Goal: Task Accomplishment & Management: Manage account settings

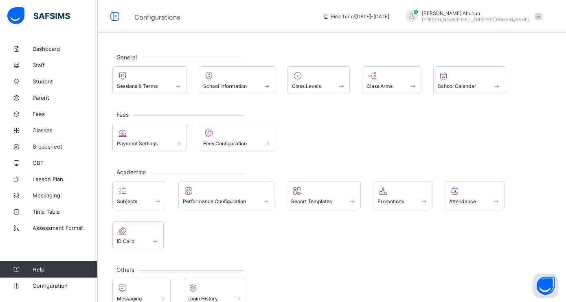
click at [311, 15] on span "Configurations" at bounding box center [222, 16] width 176 height 11
click at [388, 192] on icon at bounding box center [383, 191] width 11 height 10
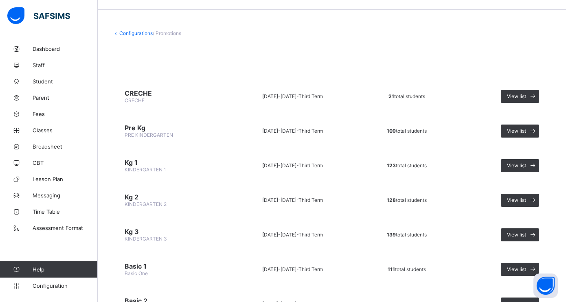
scroll to position [26, 0]
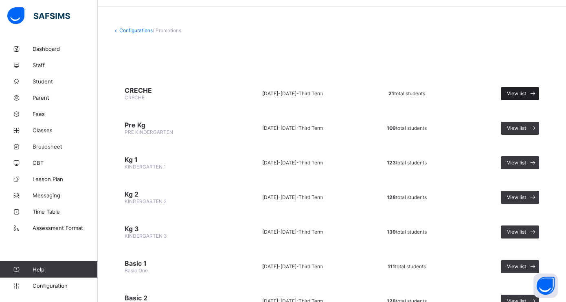
click at [516, 93] on span "View list" at bounding box center [516, 93] width 19 height 6
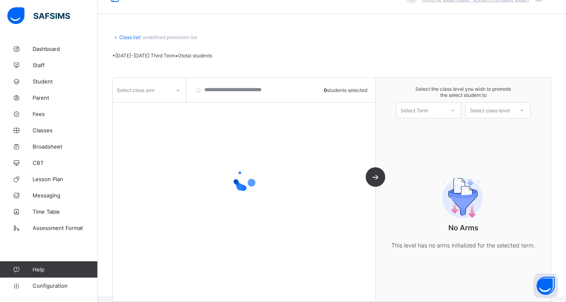
scroll to position [26, 0]
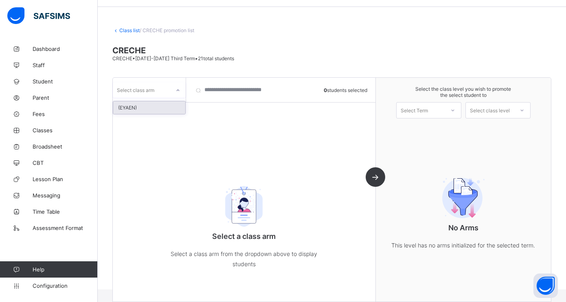
click at [179, 91] on icon at bounding box center [178, 90] width 5 height 8
click at [136, 110] on div "(EYAEN)" at bounding box center [149, 107] width 72 height 13
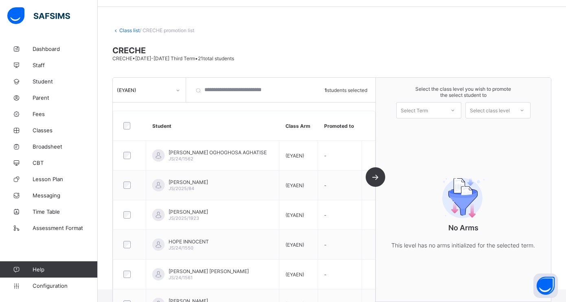
click at [435, 110] on div "Select Term" at bounding box center [421, 110] width 48 height 11
click at [430, 128] on div "First Term [DATE]-[DATE]" at bounding box center [429, 131] width 64 height 19
click at [503, 109] on div "Select class level" at bounding box center [490, 110] width 40 height 16
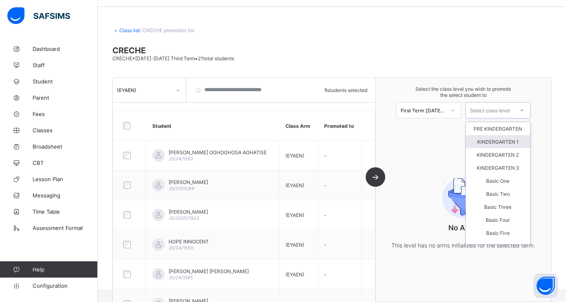
click at [501, 138] on div "KINDERGARTEN 1" at bounding box center [498, 141] width 64 height 13
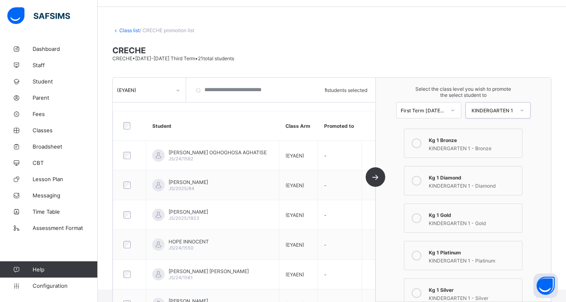
click at [417, 181] on icon at bounding box center [417, 181] width 10 height 10
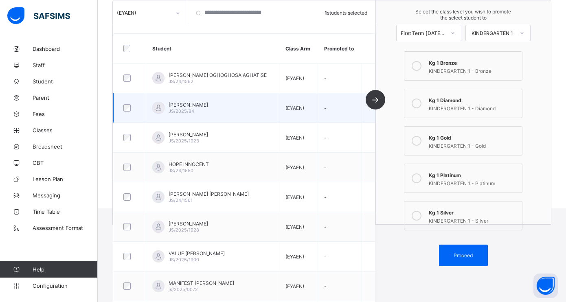
scroll to position [107, 0]
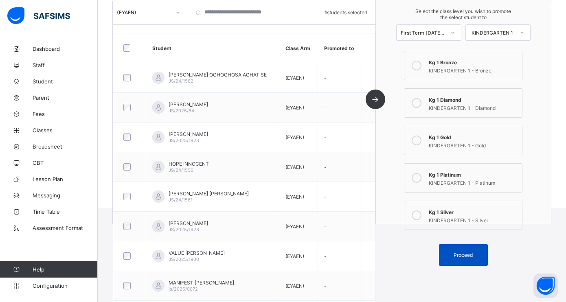
click at [456, 248] on div "Proceed" at bounding box center [463, 255] width 49 height 22
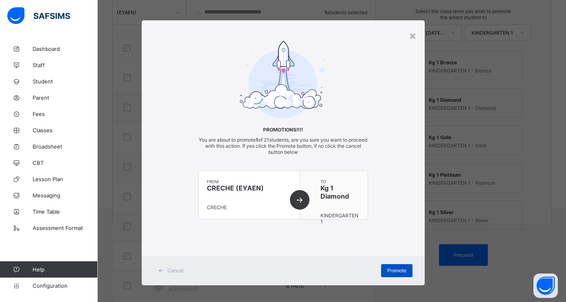
click at [387, 268] on span "Promote" at bounding box center [396, 271] width 19 height 6
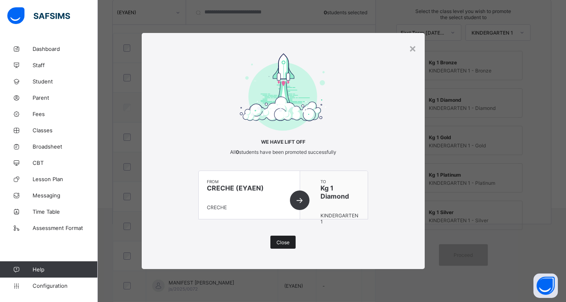
click at [285, 240] on span "Close" at bounding box center [283, 243] width 13 height 6
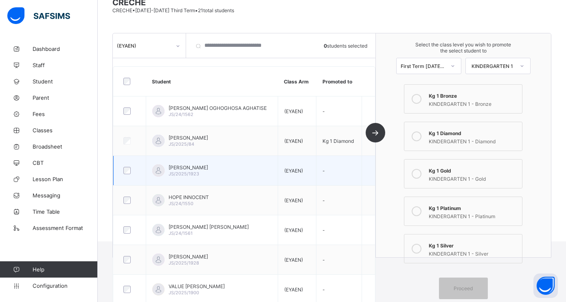
scroll to position [71, 0]
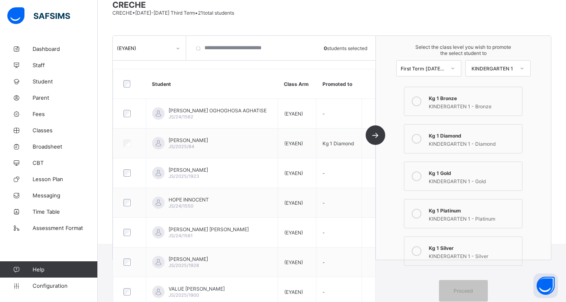
click at [517, 65] on div at bounding box center [522, 69] width 15 height 14
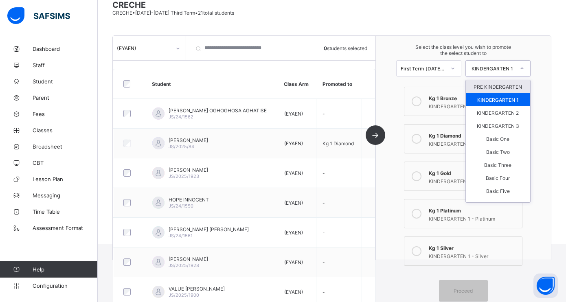
click at [499, 84] on div "PRE KINDERGARTEN" at bounding box center [498, 86] width 64 height 13
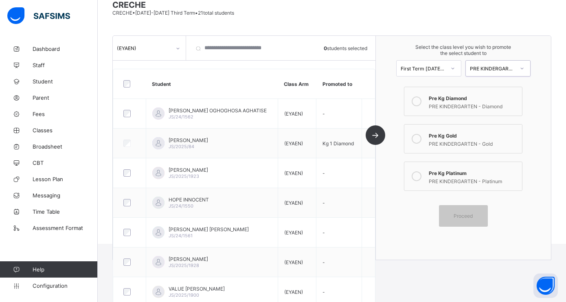
click at [418, 136] on icon at bounding box center [417, 139] width 10 height 10
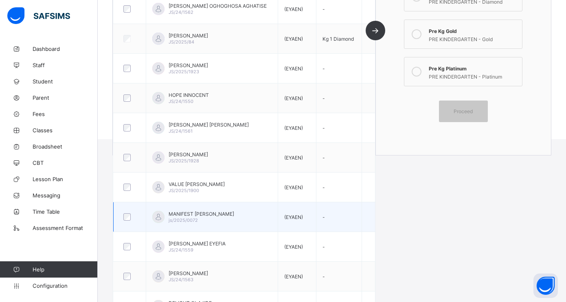
scroll to position [0, 0]
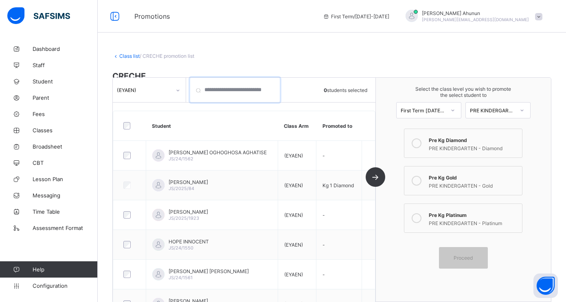
click at [233, 90] on input "search" at bounding box center [235, 90] width 90 height 24
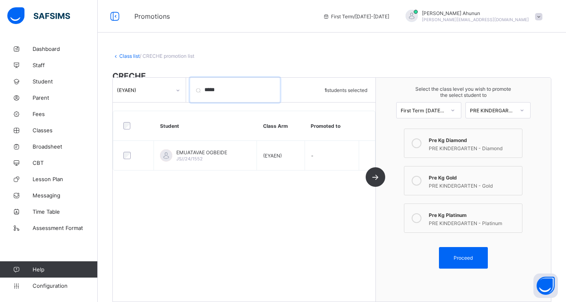
click at [229, 89] on input "*****" at bounding box center [235, 90] width 90 height 24
type input "*"
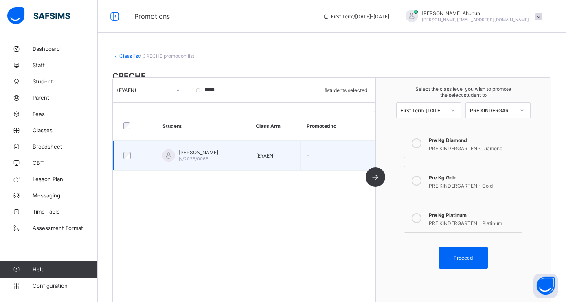
click at [127, 151] on div at bounding box center [135, 155] width 30 height 17
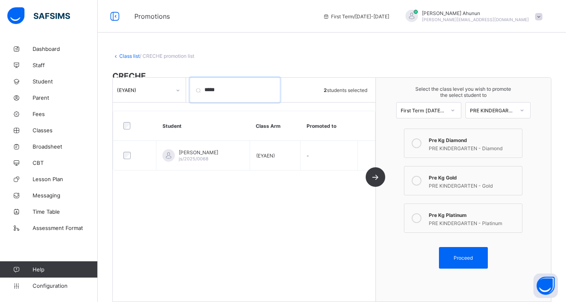
click at [254, 86] on input "*****" at bounding box center [235, 90] width 90 height 24
type input "*"
click at [250, 90] on input "*******" at bounding box center [235, 90] width 90 height 24
type input "*"
click at [229, 88] on input "****" at bounding box center [235, 90] width 90 height 24
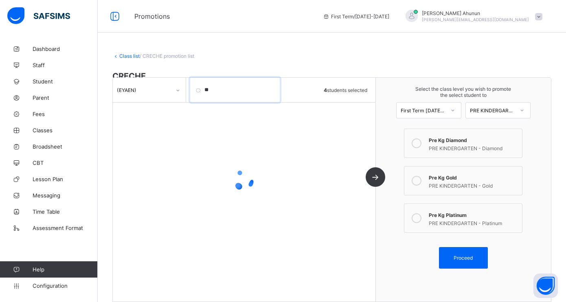
type input "*"
click at [224, 91] on input "*****" at bounding box center [235, 90] width 90 height 24
type input "*"
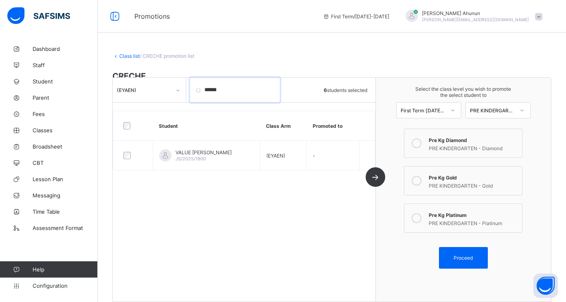
click at [226, 91] on input "******" at bounding box center [235, 90] width 90 height 24
type input "*"
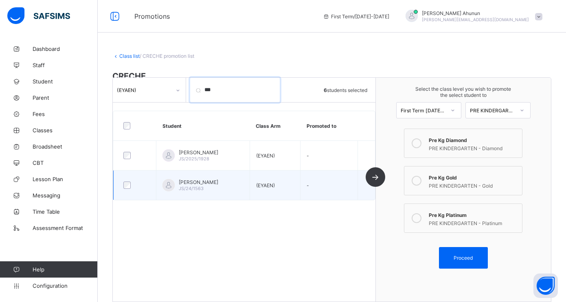
type input "***"
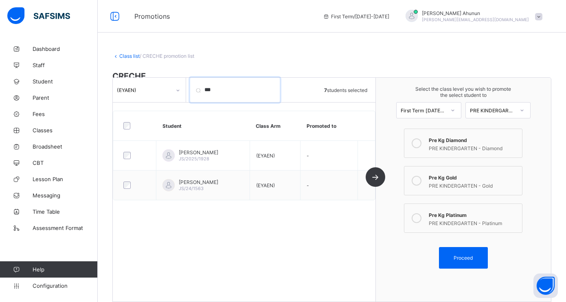
click at [228, 95] on input "***" at bounding box center [235, 90] width 90 height 24
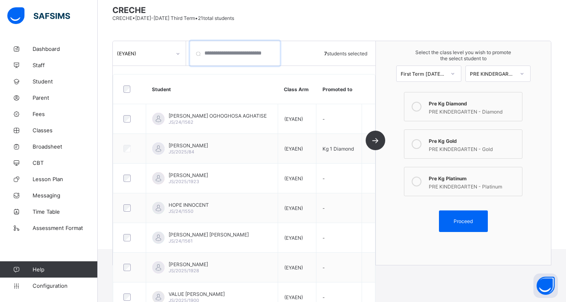
scroll to position [68, 0]
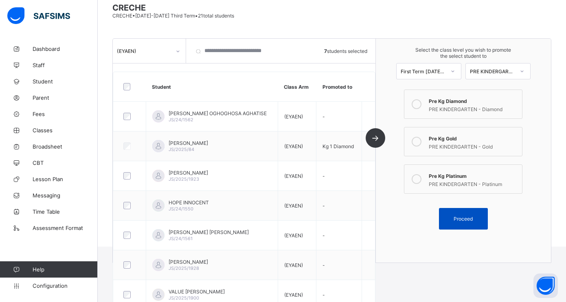
click at [455, 216] on span "Proceed" at bounding box center [463, 219] width 19 height 6
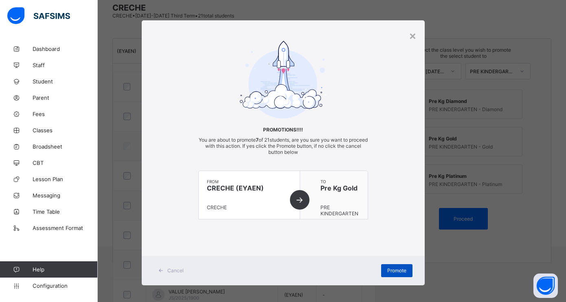
click at [394, 269] on span "Promote" at bounding box center [396, 271] width 19 height 6
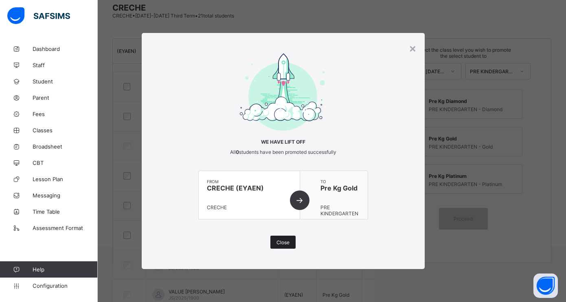
click at [282, 244] on span "Close" at bounding box center [283, 243] width 13 height 6
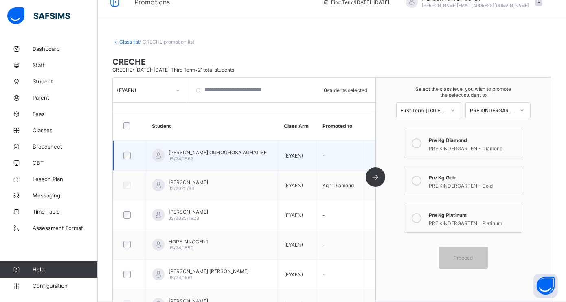
scroll to position [0, 0]
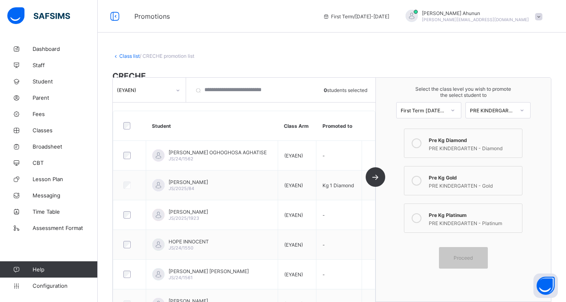
click at [132, 56] on link "Class list" at bounding box center [129, 56] width 20 height 6
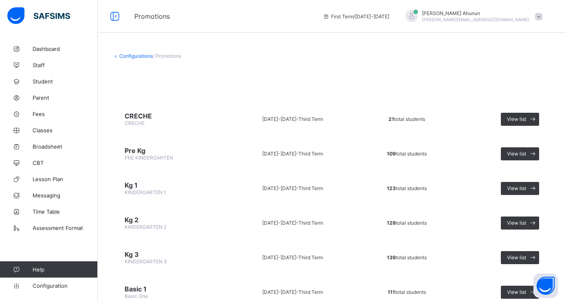
click at [143, 152] on span "Pre Kg" at bounding box center [170, 151] width 91 height 8
click at [509, 153] on span "View list" at bounding box center [516, 154] width 19 height 6
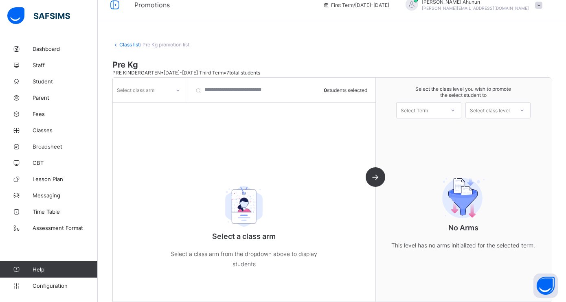
scroll to position [9, 0]
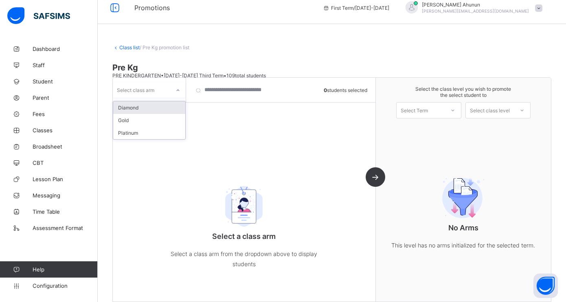
click at [175, 90] on div at bounding box center [178, 90] width 14 height 13
click at [204, 53] on div "Class list / Pre Kg promotion list Pre Kg PRE KINDERGARTEN • [DATE]-[DATE] Thir…" at bounding box center [332, 169] width 468 height 275
click at [134, 48] on link "Class list" at bounding box center [129, 47] width 20 height 6
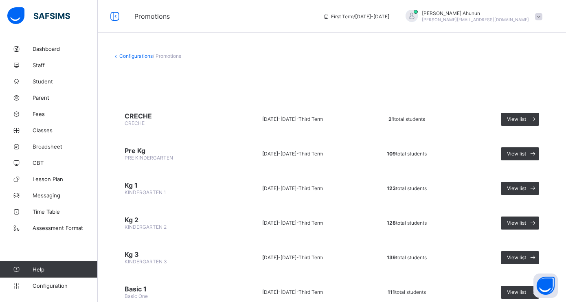
click at [141, 150] on span "Pre Kg" at bounding box center [170, 151] width 91 height 8
click at [528, 150] on span at bounding box center [532, 153] width 13 height 13
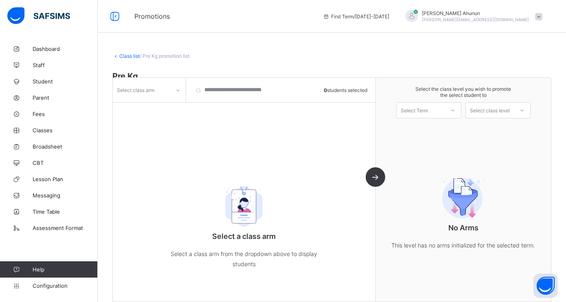
click at [177, 92] on icon at bounding box center [178, 90] width 5 height 8
click at [174, 64] on div "Class list / Pre Kg promotion list Pre Kg PRE KINDERGARTEN • [DATE]-[DATE] Thir…" at bounding box center [332, 178] width 468 height 275
click at [178, 90] on icon at bounding box center [178, 90] width 5 height 8
click at [148, 106] on div "Diamond" at bounding box center [149, 107] width 72 height 13
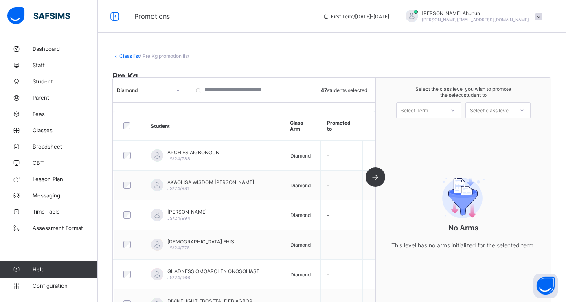
click at [431, 110] on div "Select Term" at bounding box center [421, 110] width 48 height 11
click at [430, 125] on div "First Term [DATE]-[DATE]" at bounding box center [429, 131] width 64 height 19
click at [508, 109] on div "Select class level" at bounding box center [490, 110] width 40 height 16
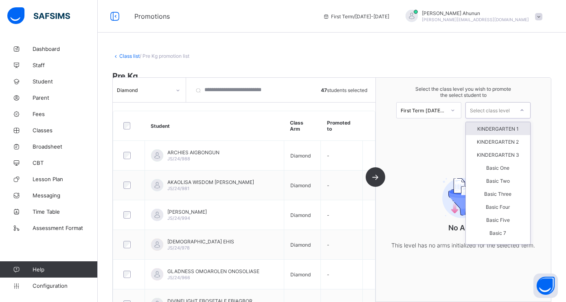
click at [515, 129] on div "KINDERGARTEN 1" at bounding box center [498, 128] width 64 height 13
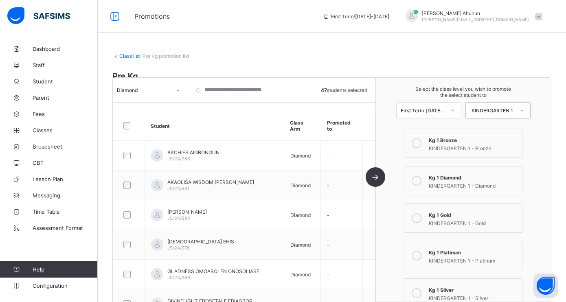
click at [418, 181] on icon at bounding box center [417, 181] width 10 height 10
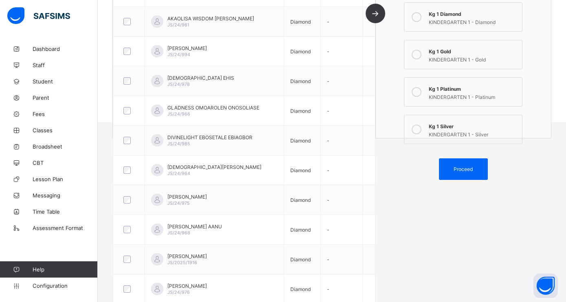
scroll to position [209, 0]
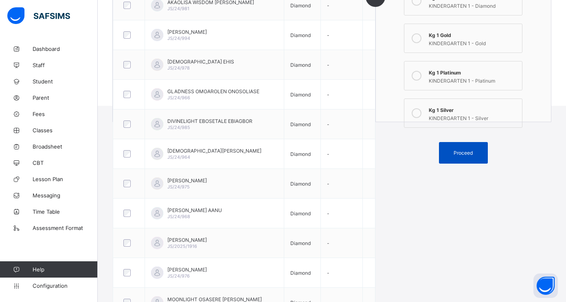
click at [451, 152] on span "Proceed" at bounding box center [463, 153] width 37 height 6
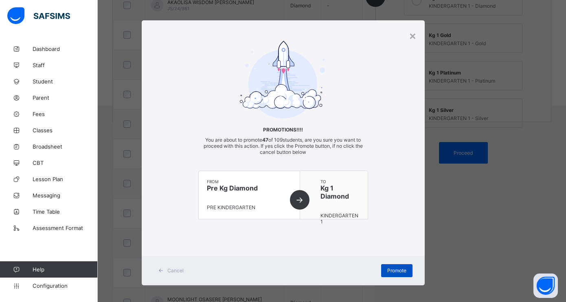
click at [394, 272] on span "Promote" at bounding box center [396, 271] width 19 height 6
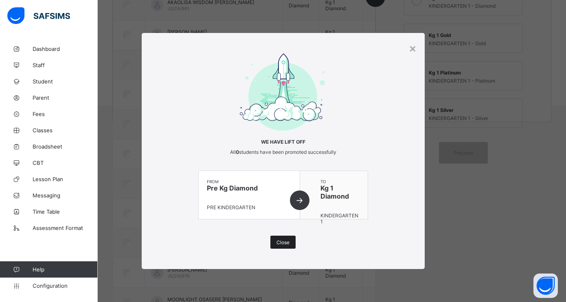
click at [285, 246] on div "Close" at bounding box center [282, 242] width 25 height 13
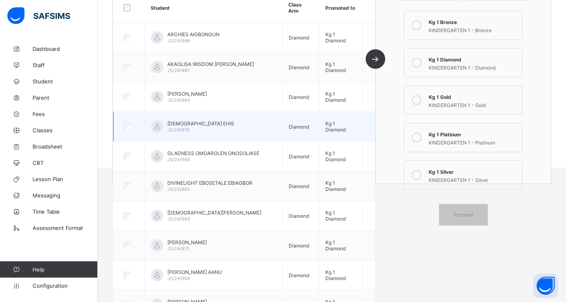
scroll to position [0, 0]
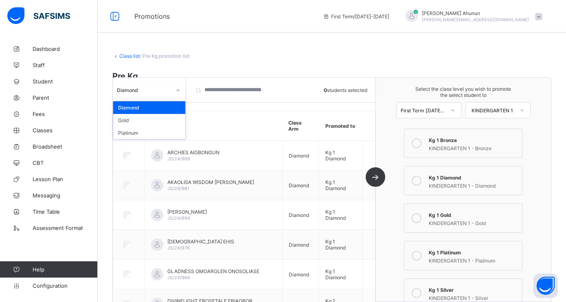
click at [178, 91] on icon at bounding box center [178, 90] width 5 height 8
click at [147, 117] on div "Gold" at bounding box center [149, 120] width 72 height 13
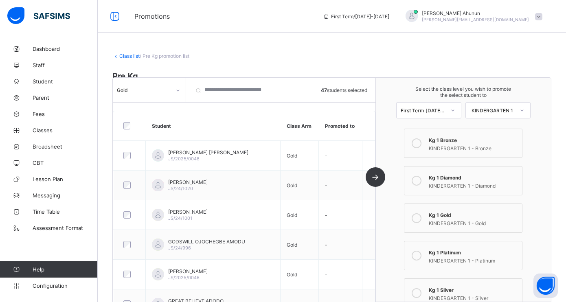
click at [418, 216] on icon at bounding box center [417, 218] width 10 height 10
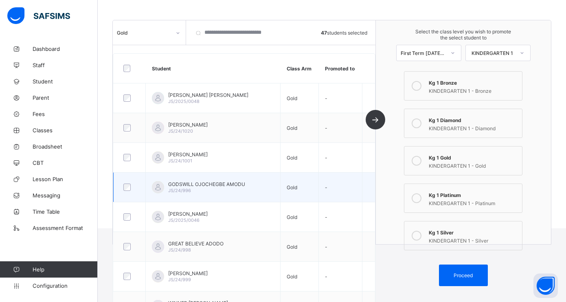
scroll to position [112, 0]
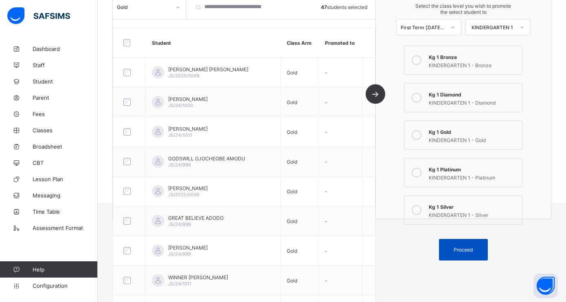
click at [476, 247] on span "Proceed" at bounding box center [463, 250] width 37 height 6
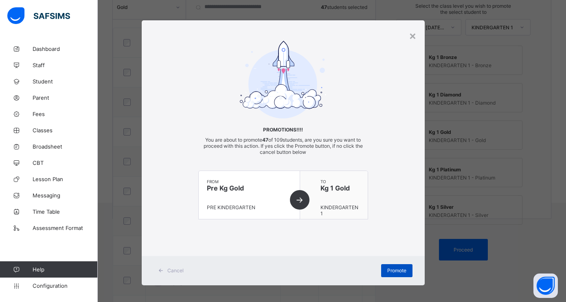
click at [392, 272] on span "Promote" at bounding box center [396, 271] width 19 height 6
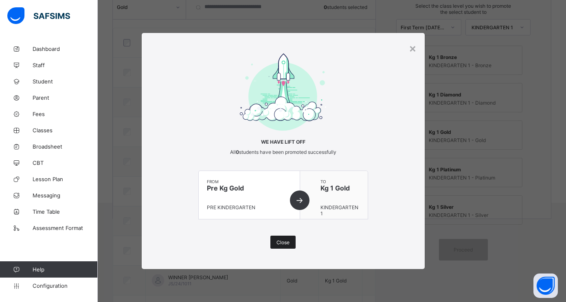
click at [286, 245] on span "Close" at bounding box center [283, 243] width 13 height 6
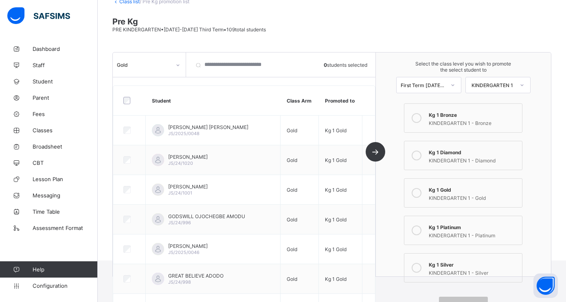
scroll to position [44, 0]
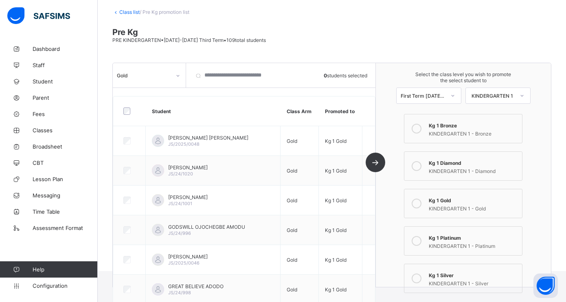
click at [179, 72] on icon at bounding box center [178, 76] width 5 height 8
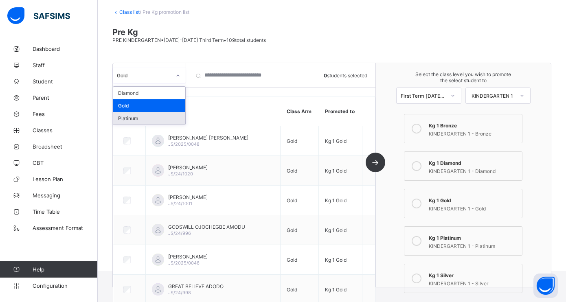
click at [154, 119] on div "Platinum" at bounding box center [149, 118] width 72 height 13
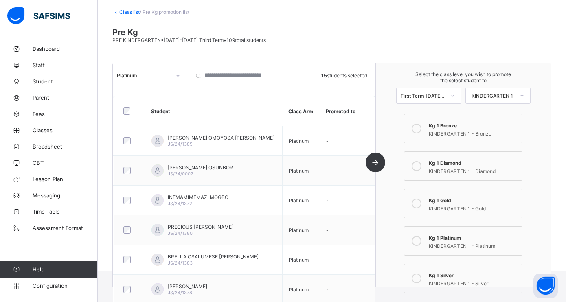
click at [417, 240] on icon at bounding box center [417, 241] width 10 height 10
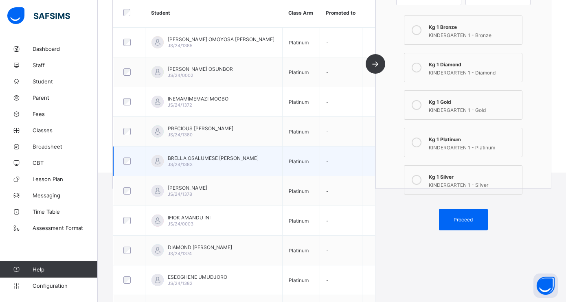
scroll to position [143, 0]
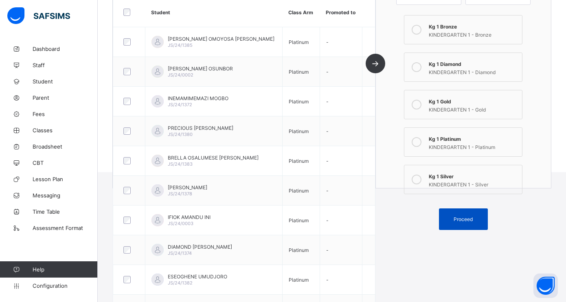
click at [471, 218] on span "Proceed" at bounding box center [463, 219] width 19 height 6
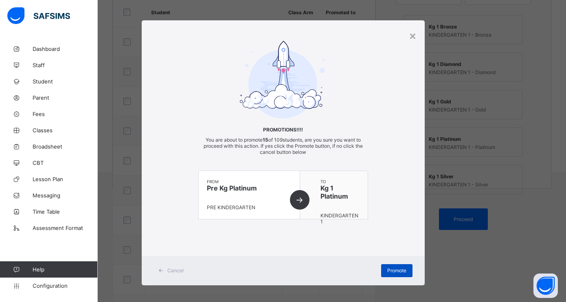
click at [394, 271] on span "Promote" at bounding box center [396, 271] width 19 height 6
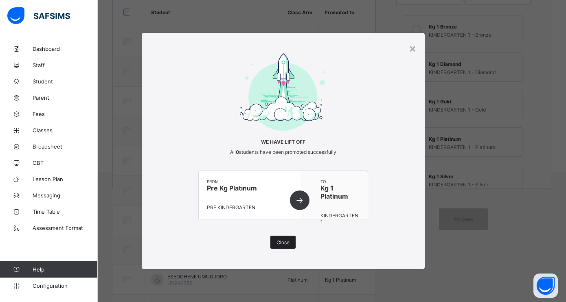
click at [287, 245] on span "Close" at bounding box center [283, 243] width 13 height 6
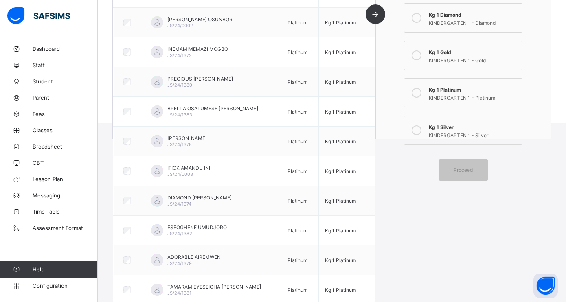
scroll to position [0, 0]
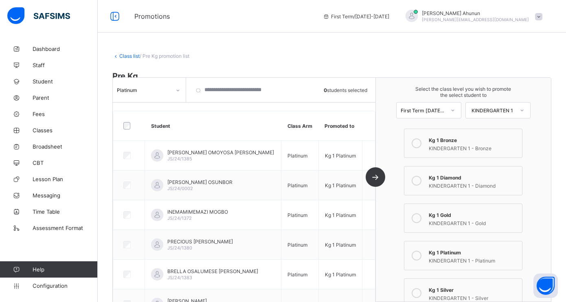
click at [179, 91] on icon at bounding box center [178, 90] width 5 height 8
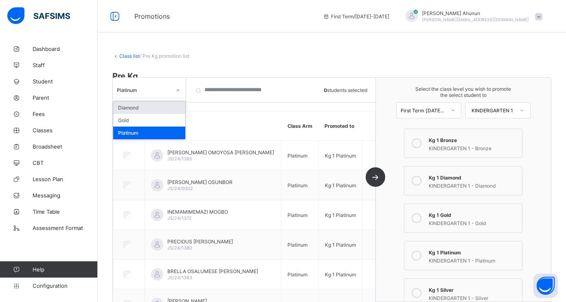
click at [222, 46] on div "Class list / Pre Kg promotion list Pre Kg PRE KINDERGARTEN • [DATE]-[DATE] Thir…" at bounding box center [332, 178] width 468 height 275
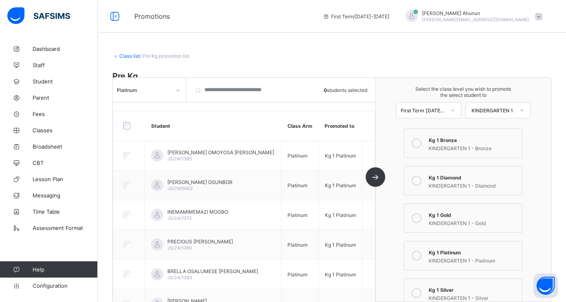
click at [128, 56] on link "Class list" at bounding box center [129, 56] width 20 height 6
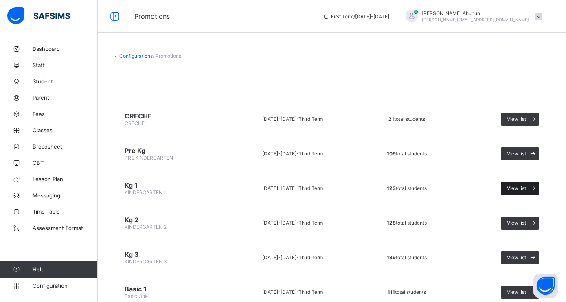
click at [510, 185] on span "View list" at bounding box center [516, 188] width 19 height 6
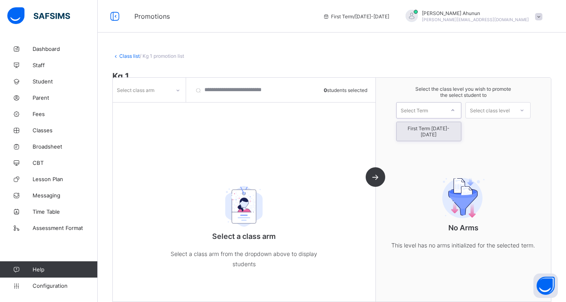
click at [451, 112] on icon at bounding box center [453, 110] width 5 height 8
click at [409, 88] on span "Select the class level you wish to promote the select student to" at bounding box center [463, 92] width 159 height 12
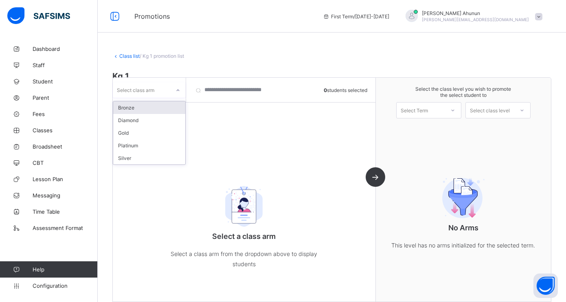
click at [175, 90] on div at bounding box center [178, 90] width 14 height 13
click at [139, 108] on div "Bronze" at bounding box center [149, 107] width 72 height 13
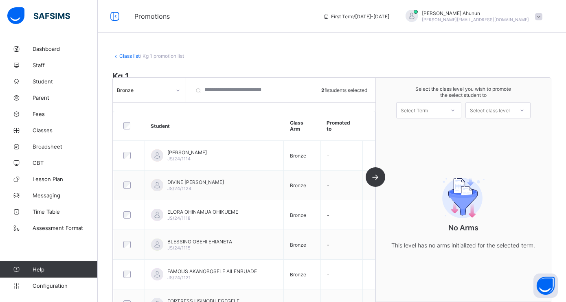
click at [431, 108] on div "Select Term" at bounding box center [421, 110] width 48 height 11
click at [422, 128] on div "First Term [DATE]-[DATE]" at bounding box center [429, 131] width 64 height 19
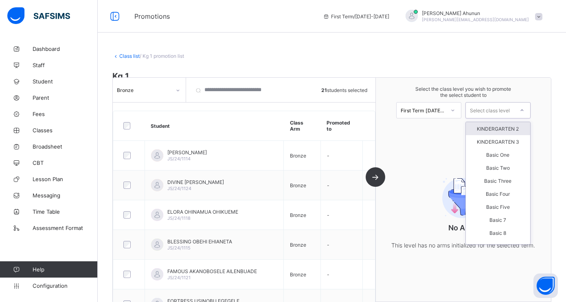
click at [496, 111] on div "Select class level" at bounding box center [490, 110] width 40 height 16
click at [496, 125] on div "KINDERGARTEN 2" at bounding box center [498, 128] width 64 height 13
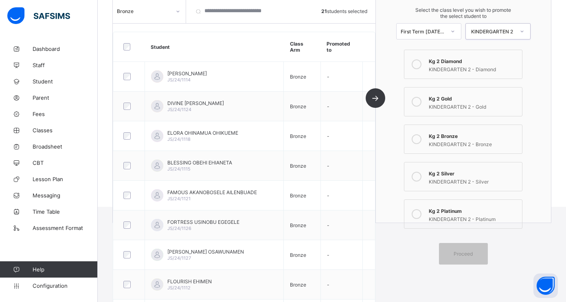
scroll to position [110, 0]
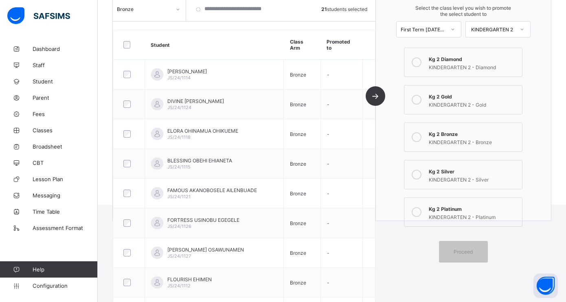
click at [417, 134] on icon at bounding box center [417, 137] width 10 height 10
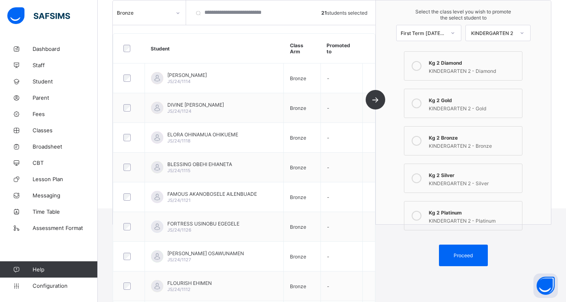
scroll to position [108, 0]
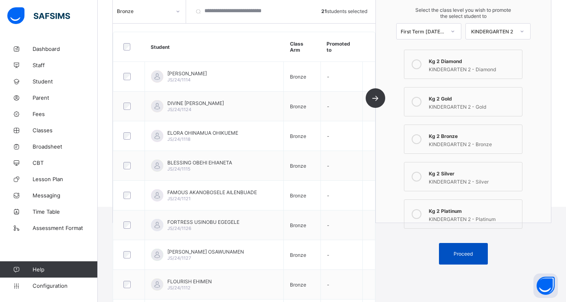
click at [457, 251] on span "Proceed" at bounding box center [463, 254] width 19 height 6
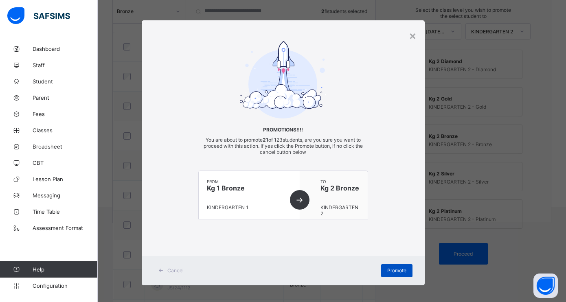
click at [393, 271] on span "Promote" at bounding box center [396, 271] width 19 height 6
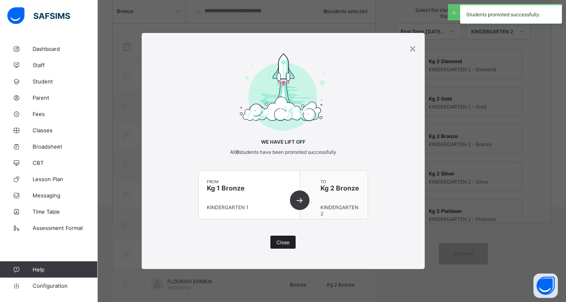
click at [281, 241] on span "Close" at bounding box center [283, 243] width 13 height 6
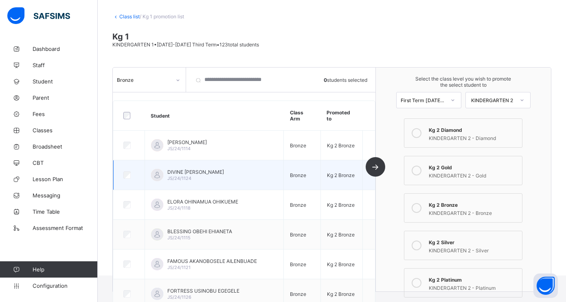
scroll to position [43, 0]
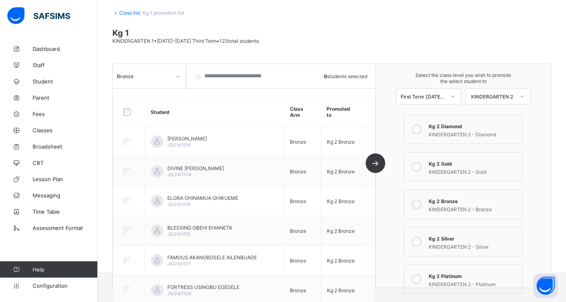
click at [178, 74] on icon at bounding box center [178, 77] width 5 height 8
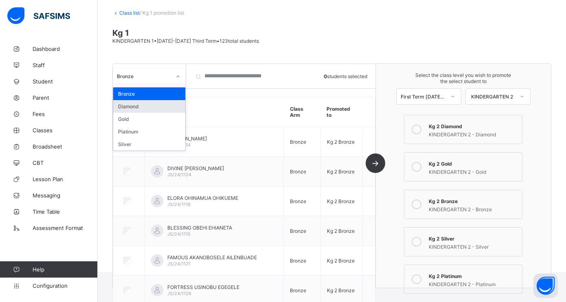
click at [138, 107] on div "Diamond" at bounding box center [149, 106] width 72 height 13
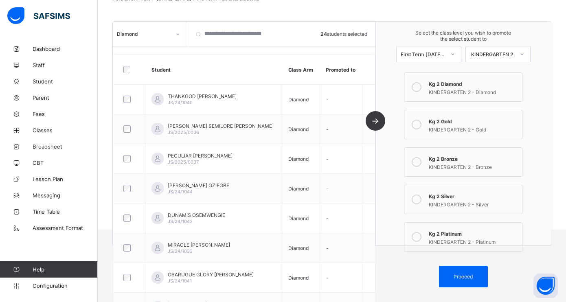
scroll to position [91, 0]
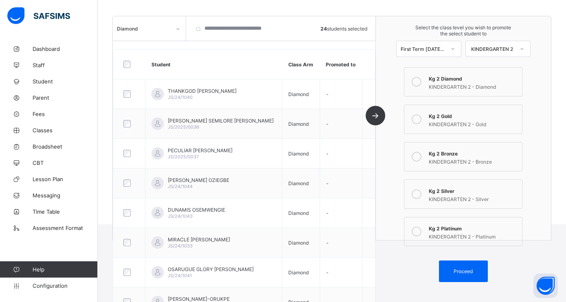
click at [419, 79] on icon at bounding box center [417, 82] width 10 height 10
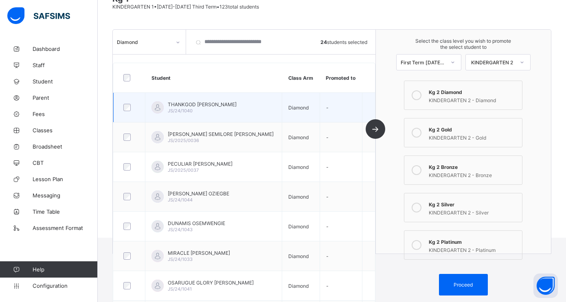
scroll to position [78, 0]
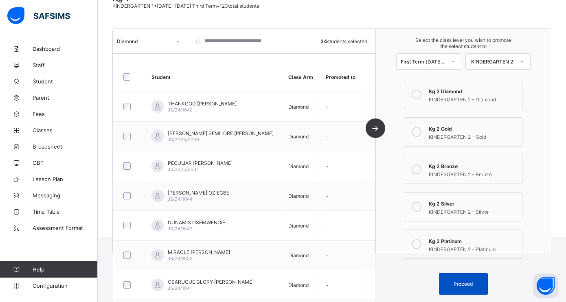
click at [457, 282] on span "Proceed" at bounding box center [463, 284] width 19 height 6
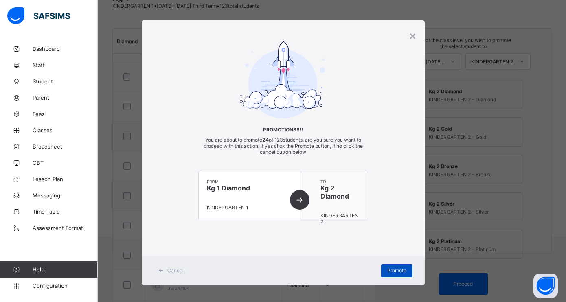
click at [399, 273] on span "Promote" at bounding box center [396, 271] width 19 height 6
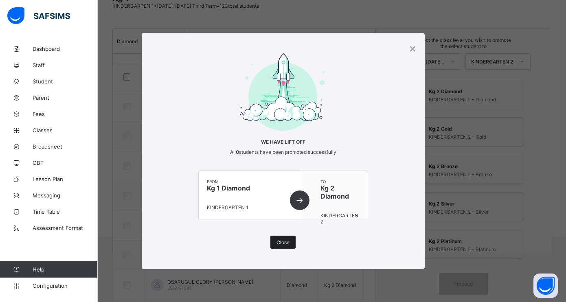
click at [284, 244] on span "Close" at bounding box center [283, 243] width 13 height 6
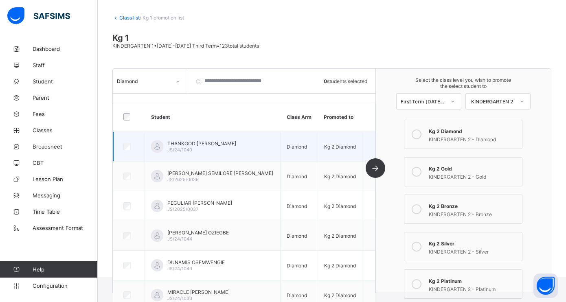
scroll to position [33, 0]
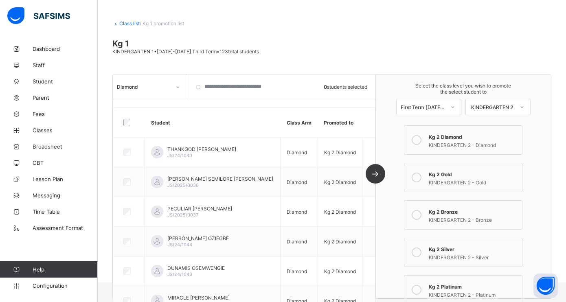
click at [180, 88] on icon at bounding box center [178, 87] width 5 height 8
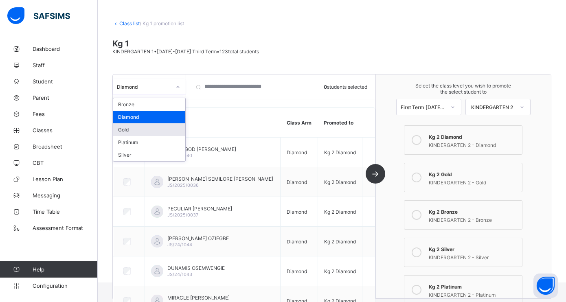
click at [141, 127] on div "Gold" at bounding box center [149, 129] width 72 height 13
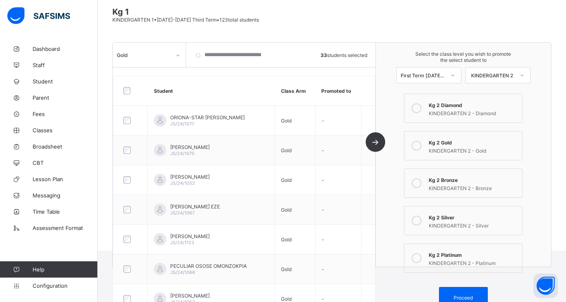
scroll to position [64, 0]
click at [418, 141] on icon at bounding box center [417, 146] width 10 height 10
click at [462, 295] on span "Proceed" at bounding box center [463, 298] width 19 height 6
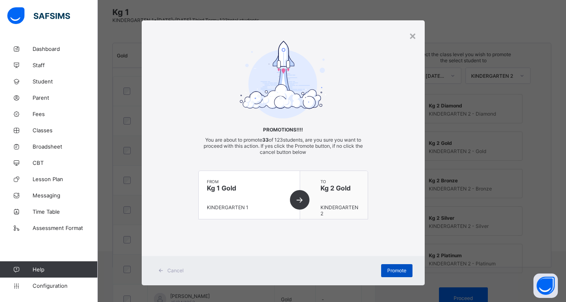
click at [387, 273] on span "Promote" at bounding box center [396, 271] width 19 height 6
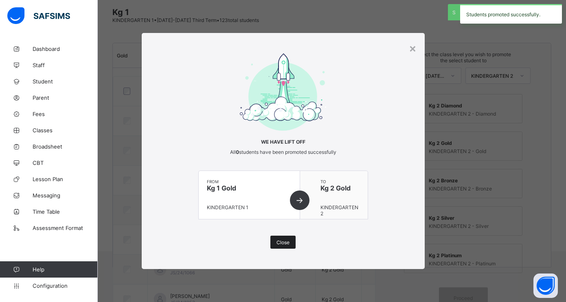
click at [284, 240] on span "Close" at bounding box center [283, 243] width 13 height 6
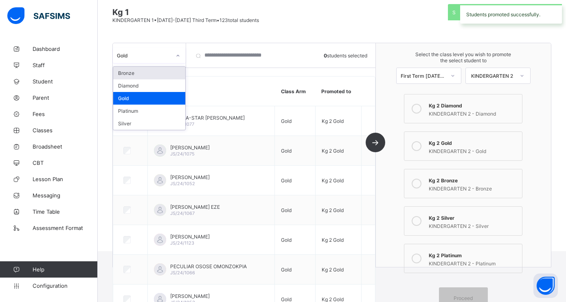
click at [177, 55] on icon at bounding box center [178, 56] width 5 height 8
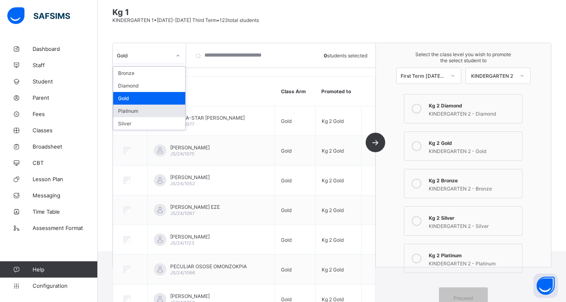
click at [142, 108] on div "Platinum" at bounding box center [149, 111] width 72 height 13
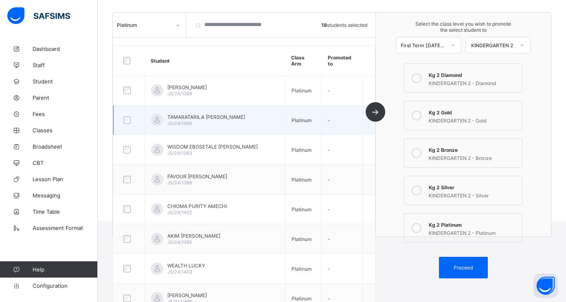
scroll to position [96, 0]
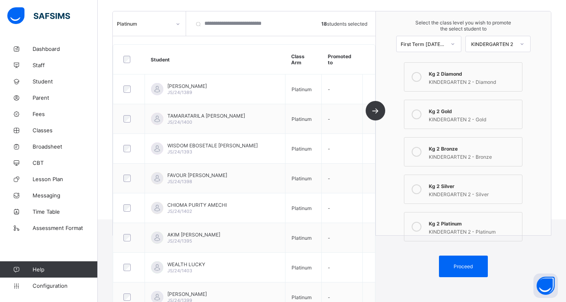
click at [416, 224] on icon at bounding box center [417, 227] width 10 height 10
click at [455, 264] on span "Proceed" at bounding box center [463, 267] width 19 height 6
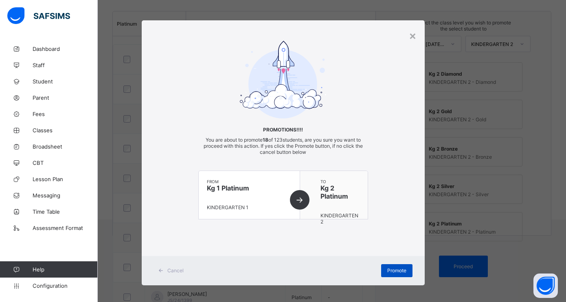
click at [387, 270] on span "Promote" at bounding box center [396, 271] width 19 height 6
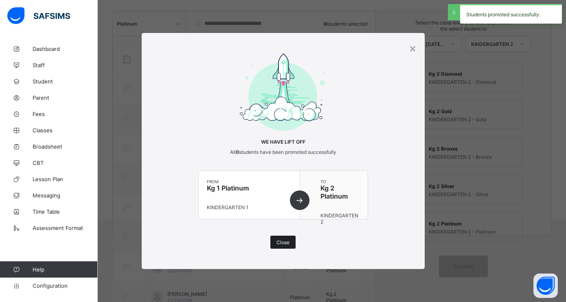
click at [281, 245] on span "Close" at bounding box center [283, 243] width 13 height 6
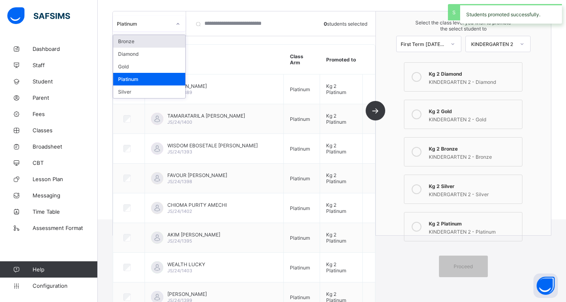
click at [178, 20] on icon at bounding box center [178, 24] width 5 height 8
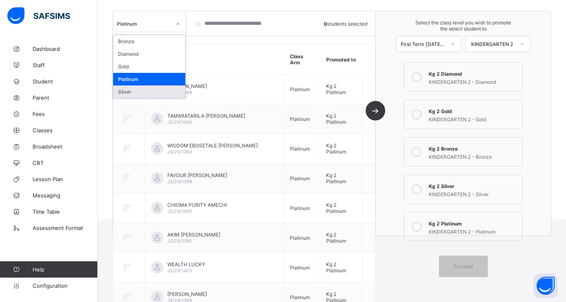
click at [133, 86] on div "Silver" at bounding box center [149, 92] width 72 height 13
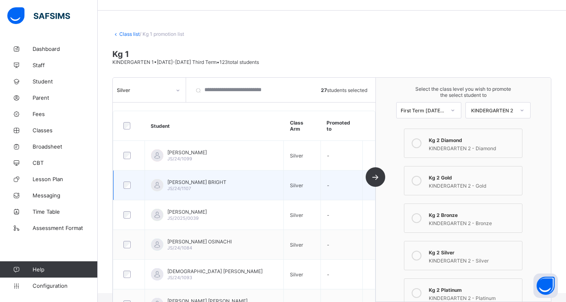
scroll to position [0, 0]
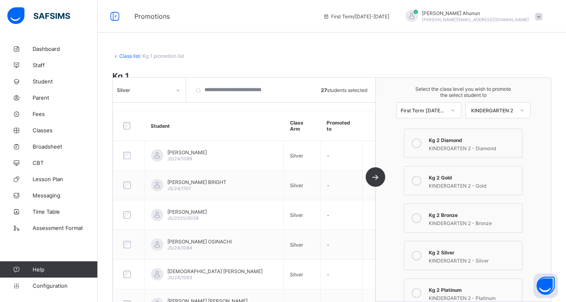
click at [422, 254] on icon at bounding box center [417, 256] width 10 height 10
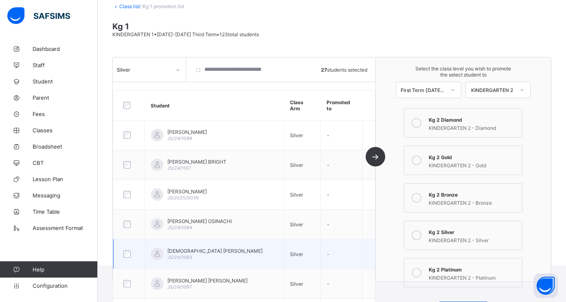
scroll to position [67, 0]
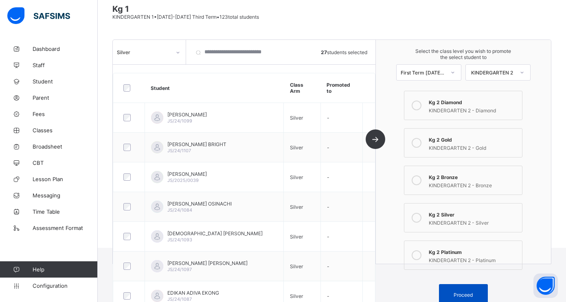
click at [461, 295] on div "Proceed" at bounding box center [463, 295] width 49 height 22
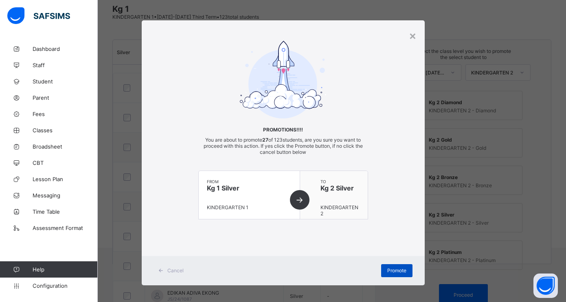
click at [387, 268] on span "Promote" at bounding box center [396, 271] width 19 height 6
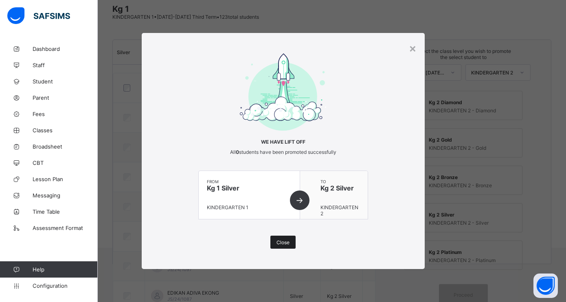
click at [277, 240] on span "Close" at bounding box center [283, 243] width 13 height 6
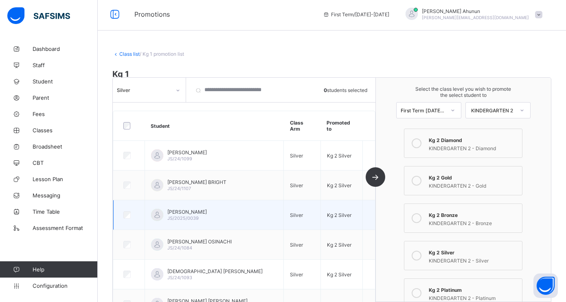
scroll to position [0, 0]
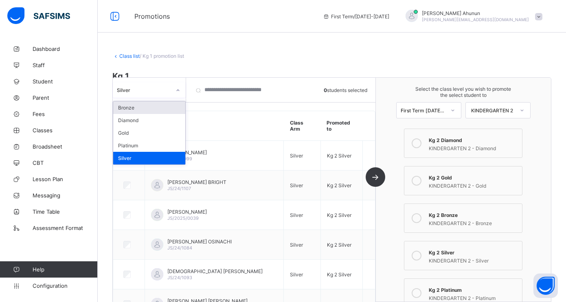
click at [180, 89] on icon at bounding box center [178, 90] width 5 height 8
click at [130, 56] on link "Class list" at bounding box center [129, 56] width 20 height 6
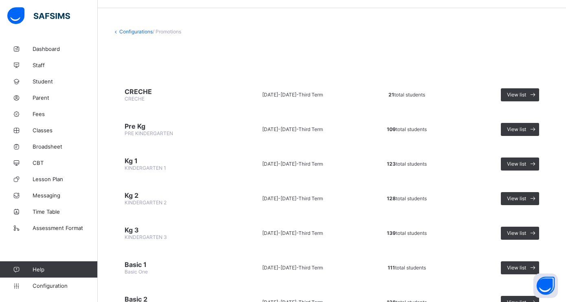
scroll to position [25, 0]
click at [524, 195] on span "View list" at bounding box center [516, 198] width 19 height 6
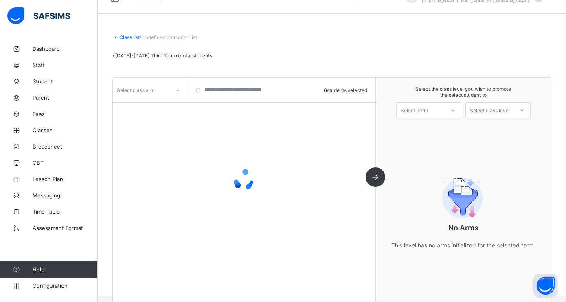
scroll to position [25, 0]
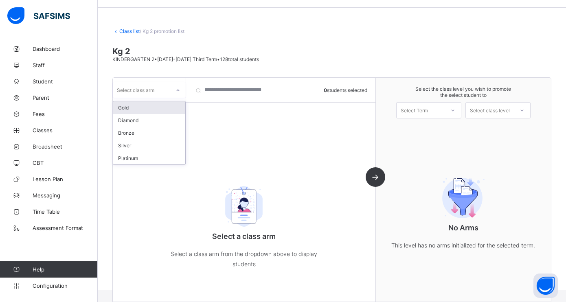
click at [170, 95] on div at bounding box center [177, 89] width 15 height 15
click at [155, 109] on div "Gold" at bounding box center [149, 107] width 72 height 13
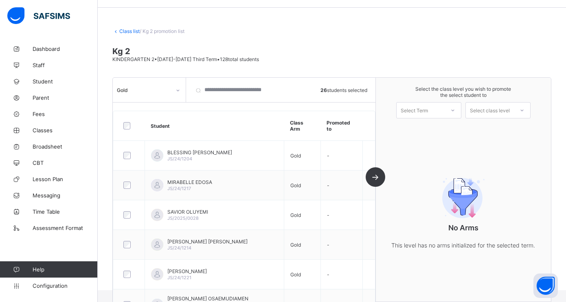
click at [417, 108] on div "Select Term" at bounding box center [414, 110] width 27 height 16
click at [421, 128] on div "First Term [DATE]-[DATE]" at bounding box center [429, 131] width 64 height 19
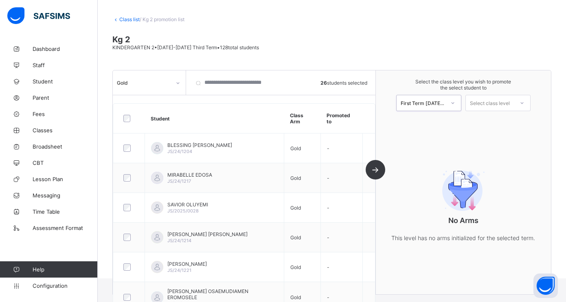
scroll to position [35, 0]
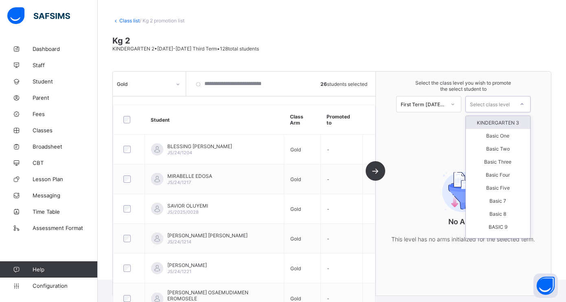
click at [490, 104] on div "Select class level" at bounding box center [490, 104] width 40 height 16
click at [491, 119] on div "KINDERGARTEN 3" at bounding box center [498, 122] width 64 height 13
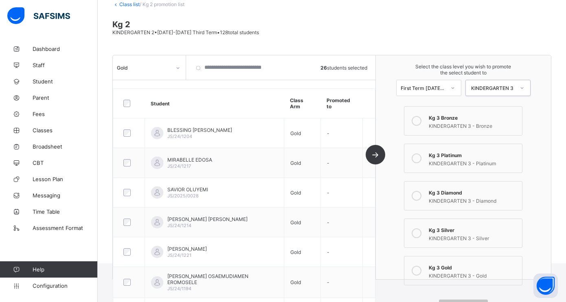
scroll to position [66, 0]
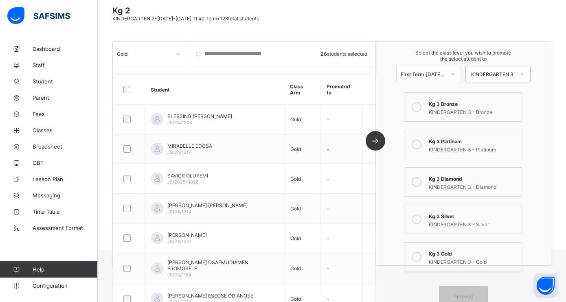
click at [418, 253] on icon at bounding box center [417, 257] width 10 height 10
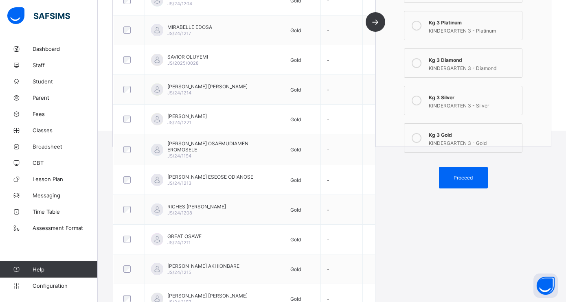
scroll to position [202, 0]
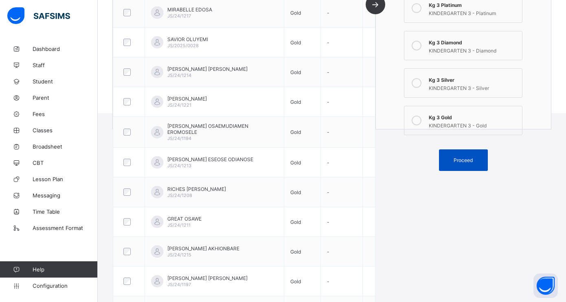
click at [461, 157] on span "Proceed" at bounding box center [463, 160] width 19 height 6
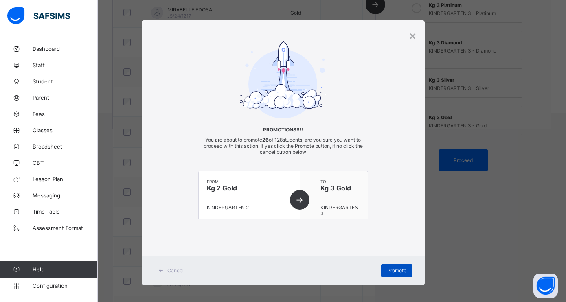
click at [395, 268] on span "Promote" at bounding box center [396, 271] width 19 height 6
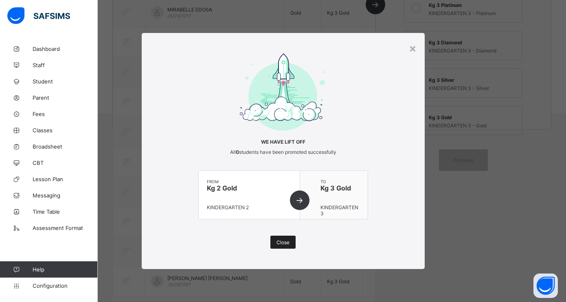
click at [288, 246] on div "Close" at bounding box center [282, 242] width 25 height 13
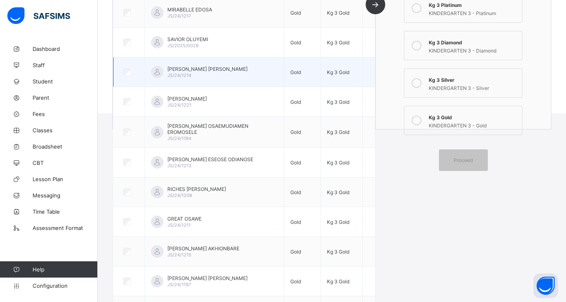
scroll to position [0, 0]
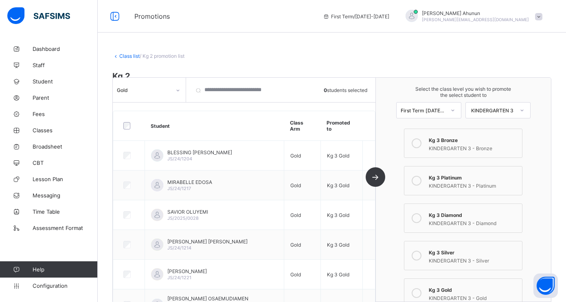
click at [176, 90] on icon at bounding box center [178, 90] width 5 height 8
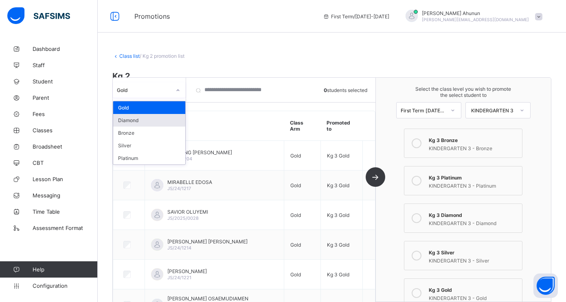
click at [158, 119] on div "Diamond" at bounding box center [149, 120] width 72 height 13
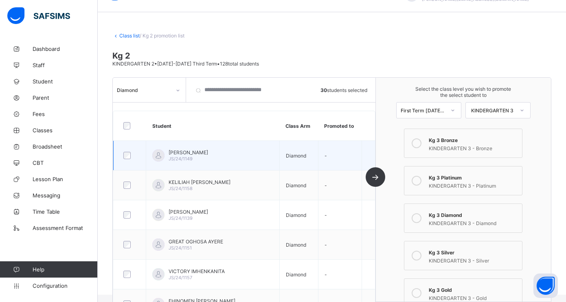
scroll to position [21, 0]
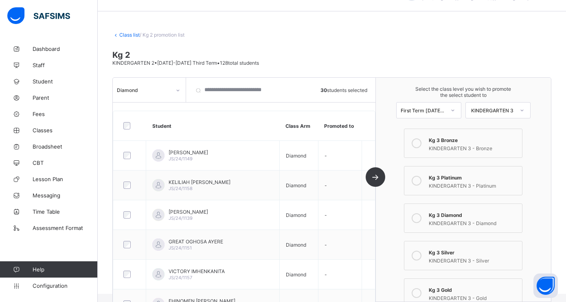
click at [440, 110] on div "First Term [DATE]-[DATE]" at bounding box center [423, 110] width 45 height 6
click at [409, 87] on span "Select the class level you wish to promote the select student to" at bounding box center [463, 92] width 159 height 12
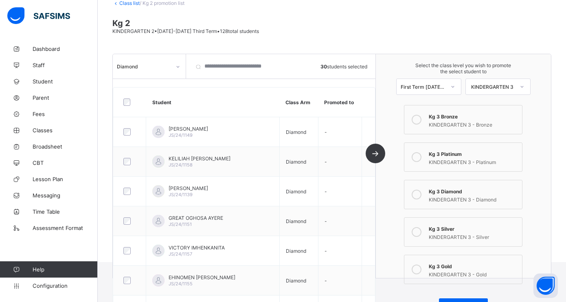
scroll to position [56, 0]
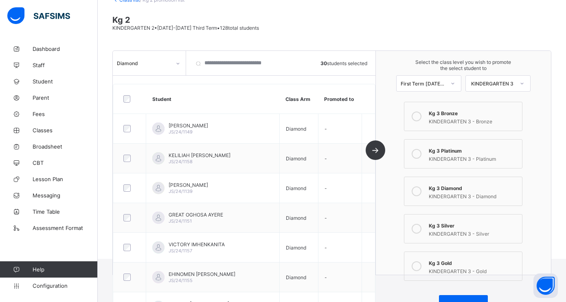
click at [418, 187] on icon at bounding box center [417, 192] width 10 height 10
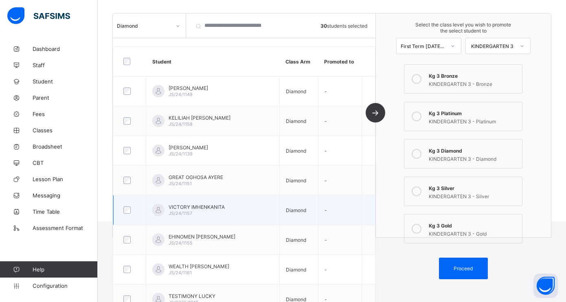
scroll to position [90, 0]
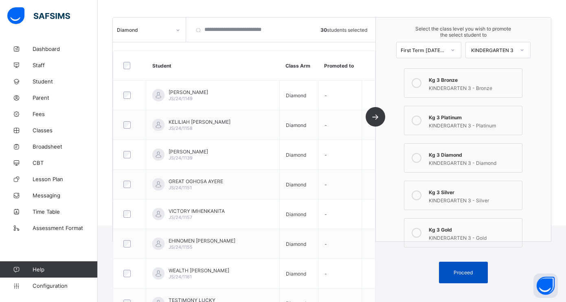
click at [459, 274] on div "Proceed" at bounding box center [463, 273] width 49 height 22
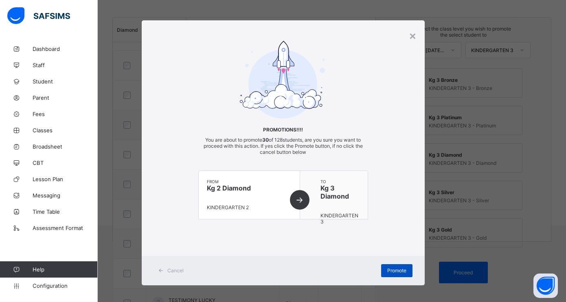
click at [396, 270] on span "Promote" at bounding box center [396, 271] width 19 height 6
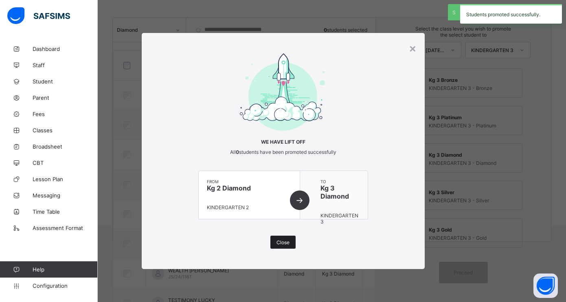
click at [281, 240] on span "Close" at bounding box center [283, 243] width 13 height 6
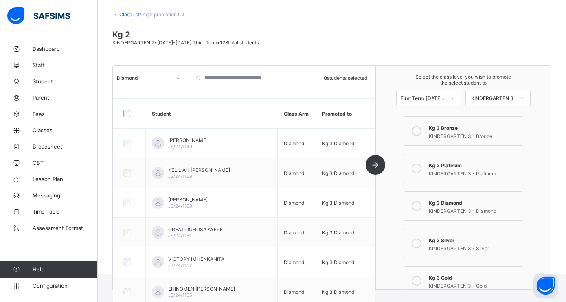
scroll to position [0, 0]
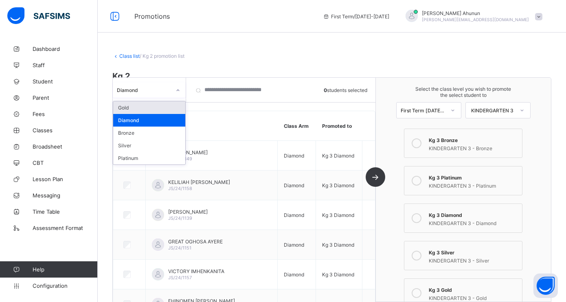
click at [176, 90] on icon at bounding box center [178, 90] width 5 height 8
click at [154, 131] on div "Bronze" at bounding box center [149, 133] width 72 height 13
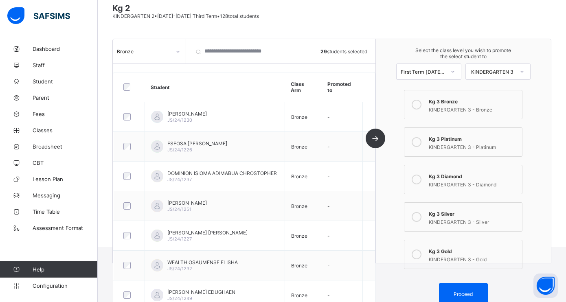
scroll to position [66, 0]
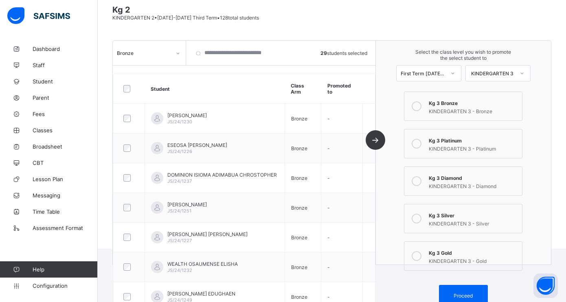
click at [418, 104] on icon at bounding box center [417, 106] width 10 height 10
click at [457, 289] on div "Proceed" at bounding box center [463, 296] width 49 height 22
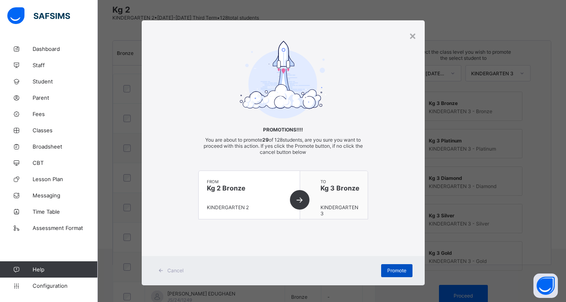
click at [387, 268] on span "Promote" at bounding box center [396, 271] width 19 height 6
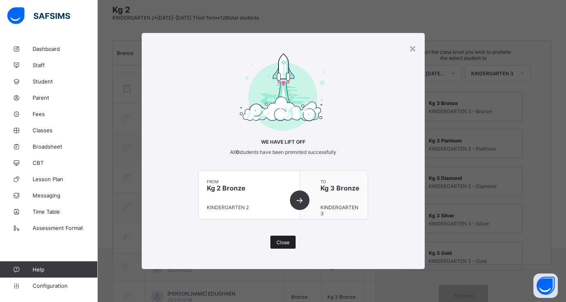
click at [285, 243] on span "Close" at bounding box center [283, 243] width 13 height 6
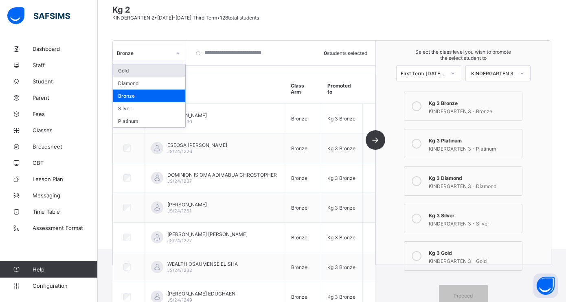
click at [178, 53] on icon at bounding box center [178, 53] width 5 height 8
click at [144, 108] on div "Silver" at bounding box center [149, 108] width 72 height 13
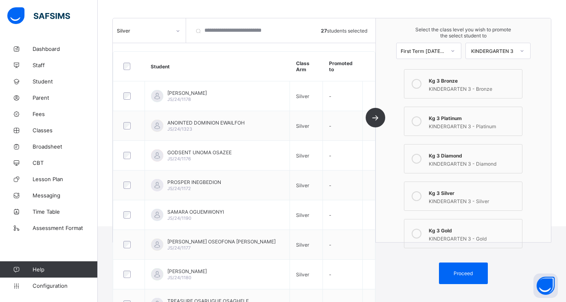
scroll to position [77, 0]
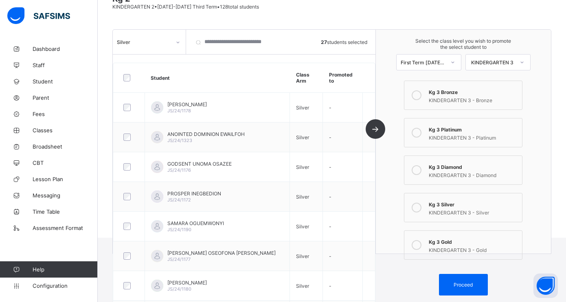
click at [419, 204] on icon at bounding box center [417, 208] width 10 height 10
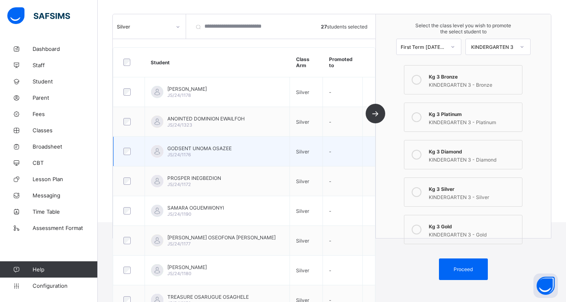
scroll to position [99, 0]
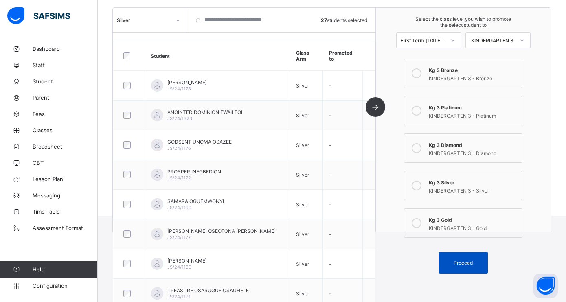
click at [464, 260] on span "Proceed" at bounding box center [463, 263] width 19 height 6
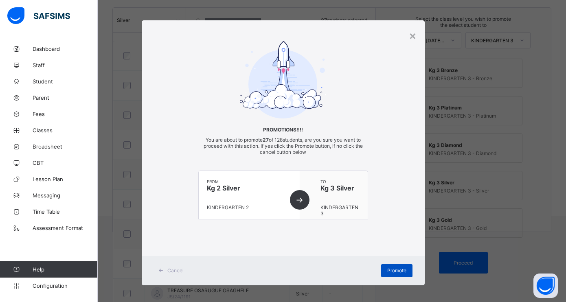
click at [397, 270] on span "Promote" at bounding box center [396, 271] width 19 height 6
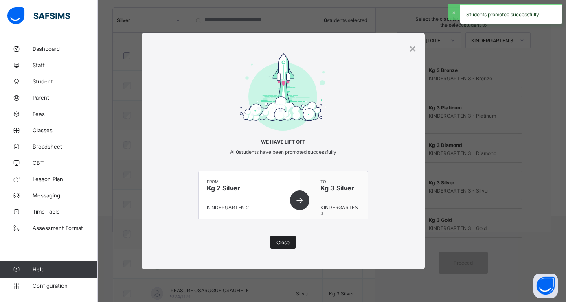
click at [279, 237] on div "Close" at bounding box center [282, 242] width 25 height 13
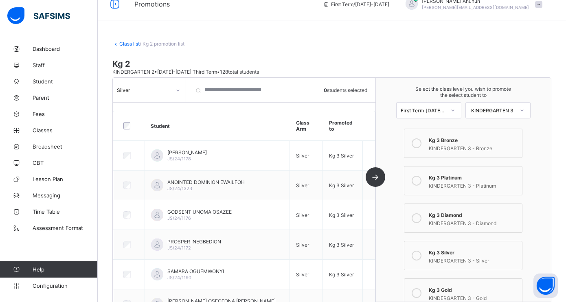
scroll to position [11, 0]
click at [178, 90] on icon at bounding box center [178, 90] width 5 height 8
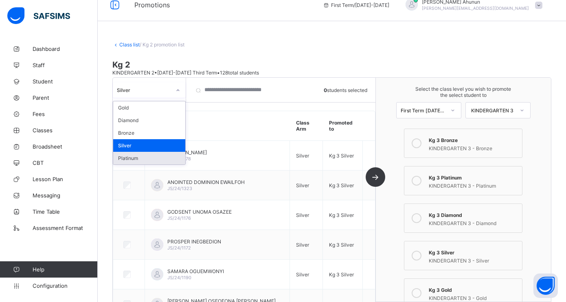
click at [146, 156] on div "Platinum" at bounding box center [149, 158] width 72 height 13
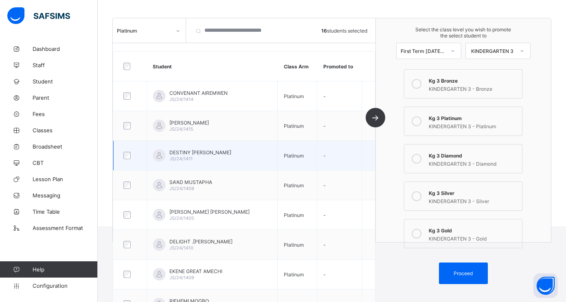
scroll to position [91, 0]
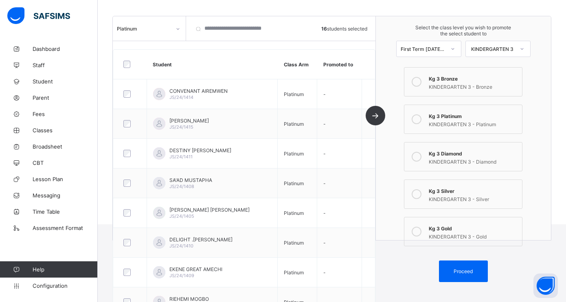
click at [419, 118] on icon at bounding box center [417, 119] width 10 height 10
click at [455, 270] on span "Proceed" at bounding box center [463, 271] width 19 height 6
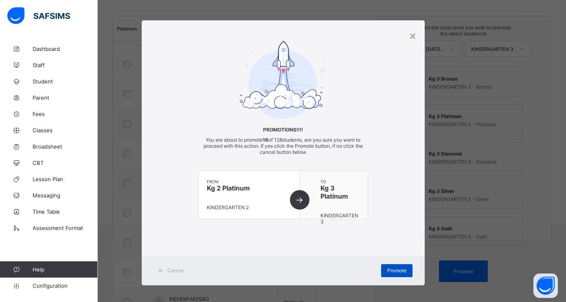
click at [397, 275] on div "Promote" at bounding box center [396, 270] width 31 height 13
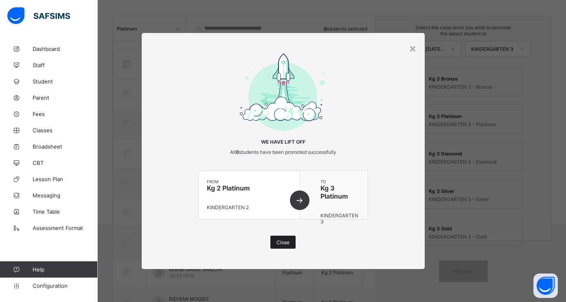
click at [286, 242] on span "Close" at bounding box center [283, 243] width 13 height 6
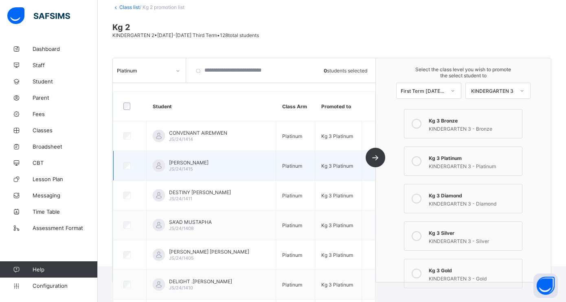
scroll to position [0, 0]
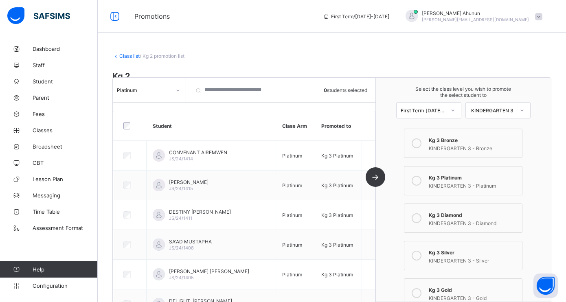
click at [178, 94] on div at bounding box center [178, 90] width 14 height 13
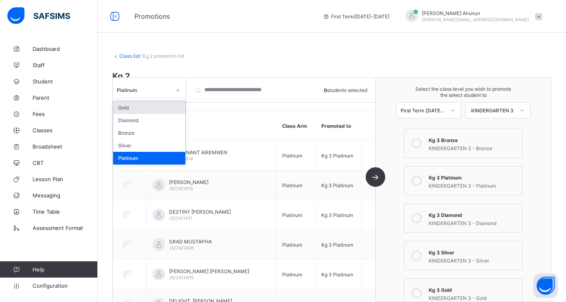
click at [131, 55] on link "Class list" at bounding box center [129, 56] width 20 height 6
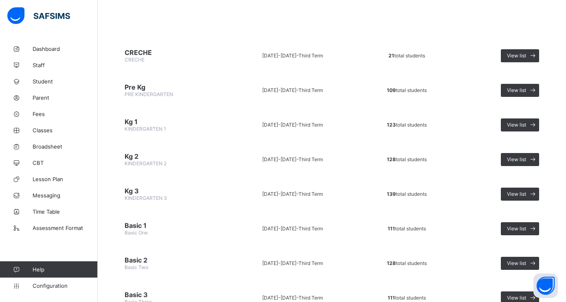
scroll to position [66, 0]
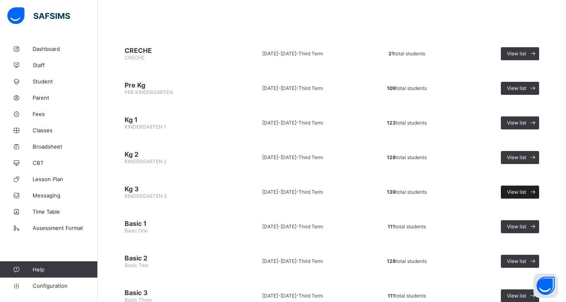
click at [508, 189] on span "View list" at bounding box center [516, 192] width 19 height 6
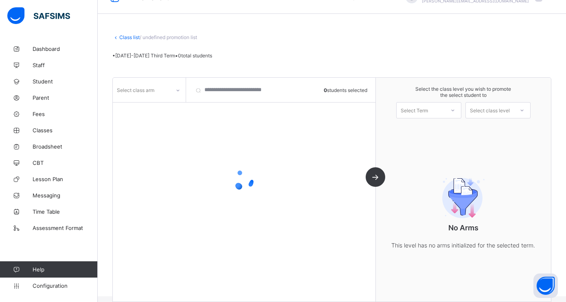
scroll to position [29, 0]
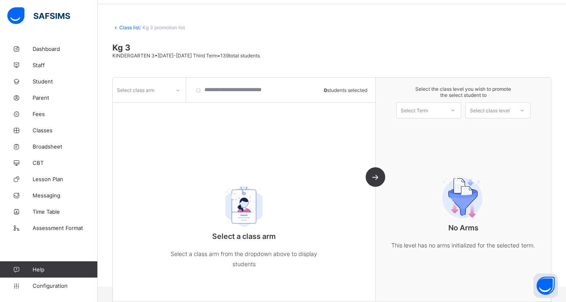
click at [449, 108] on div at bounding box center [453, 110] width 15 height 14
click at [428, 134] on div "First Term [DATE]-[DATE]" at bounding box center [429, 131] width 64 height 19
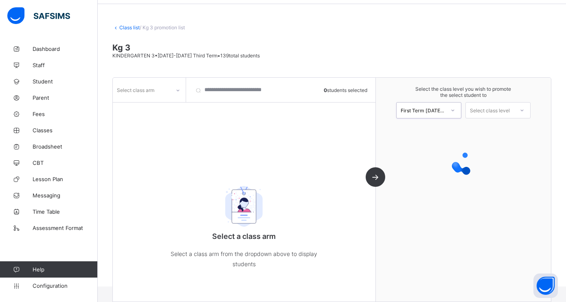
click at [506, 107] on div "Select class level" at bounding box center [490, 110] width 40 height 16
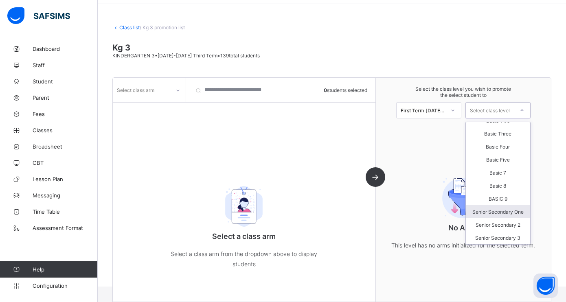
scroll to position [0, 0]
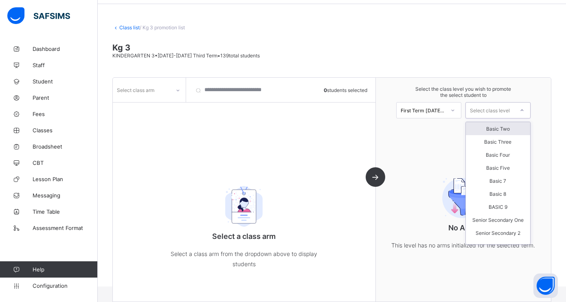
click at [517, 114] on div at bounding box center [522, 110] width 15 height 14
click at [397, 138] on div "Select the class level you wish to promote the select student to First Term [DA…" at bounding box center [463, 190] width 175 height 224
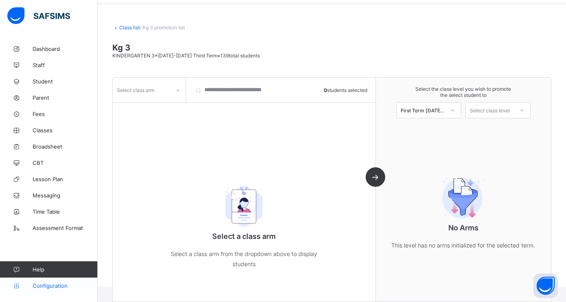
click at [55, 288] on span "Configuration" at bounding box center [65, 286] width 65 height 7
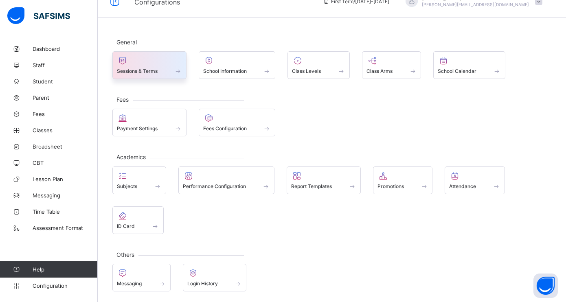
click at [137, 73] on span "Sessions & Terms" at bounding box center [137, 71] width 41 height 6
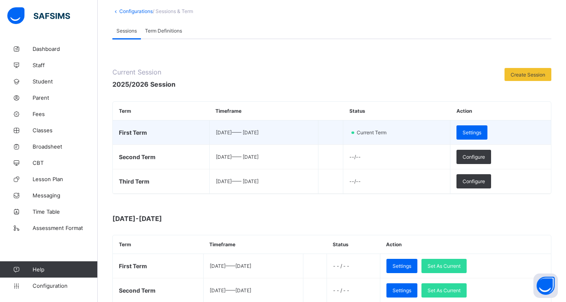
scroll to position [46, 0]
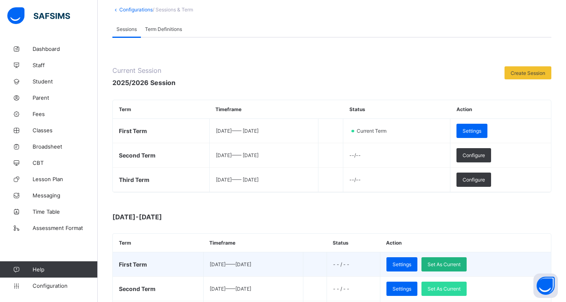
click at [461, 266] on span "Set As Current" at bounding box center [444, 265] width 33 height 6
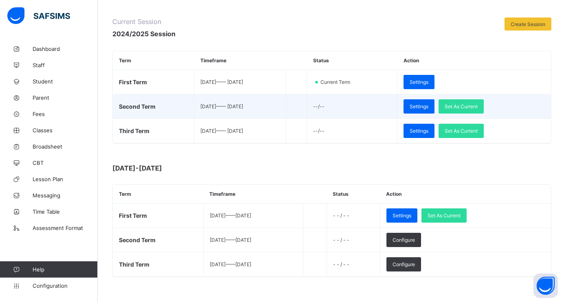
scroll to position [102, 0]
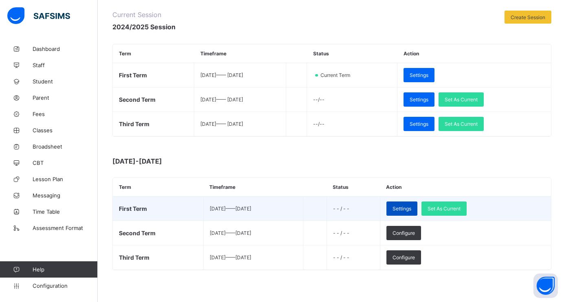
click at [410, 208] on span "Settings" at bounding box center [402, 209] width 19 height 6
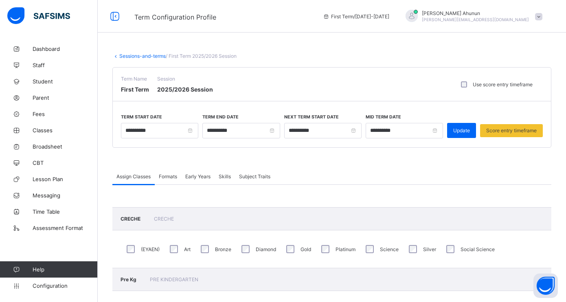
click at [136, 55] on link "Sessions-and-terms" at bounding box center [142, 56] width 46 height 6
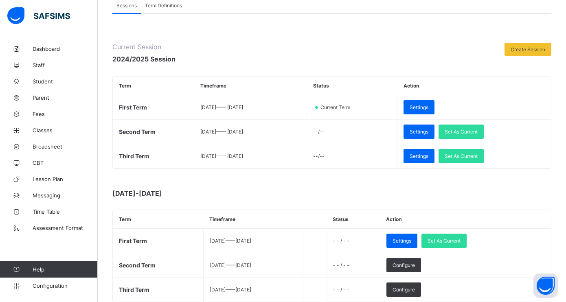
scroll to position [71, 0]
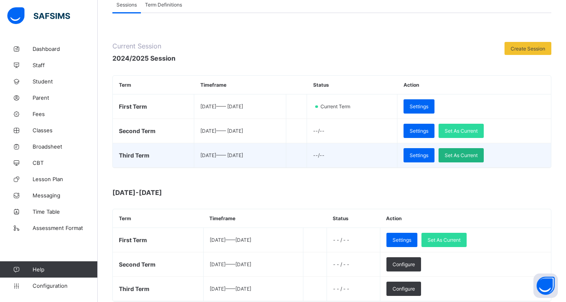
click at [478, 155] on span "Set As Current" at bounding box center [461, 155] width 33 height 6
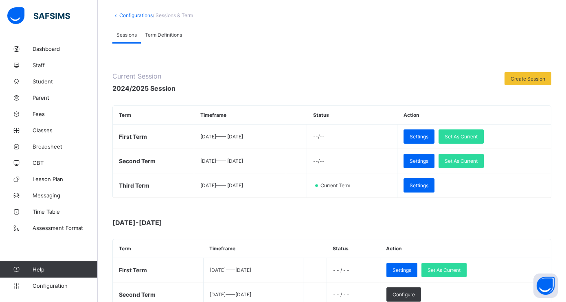
scroll to position [38, 0]
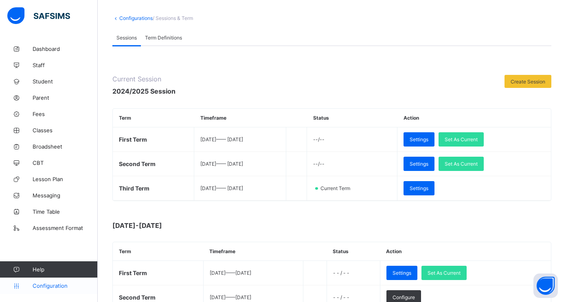
click at [47, 284] on span "Configuration" at bounding box center [65, 286] width 65 height 7
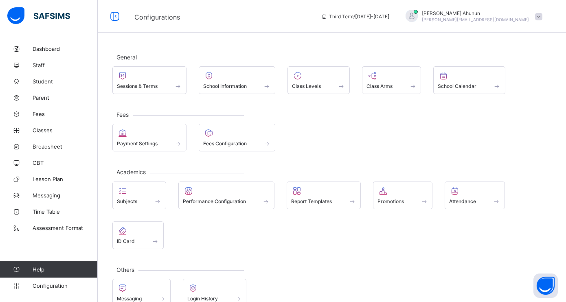
scroll to position [15, 0]
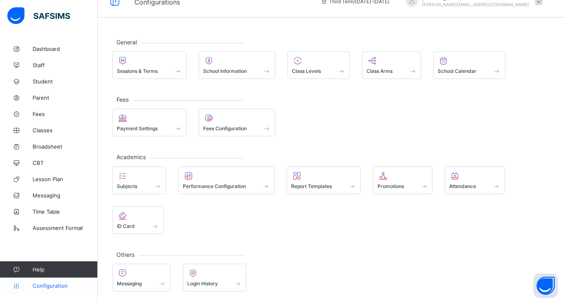
click at [56, 287] on span "Configuration" at bounding box center [65, 286] width 65 height 7
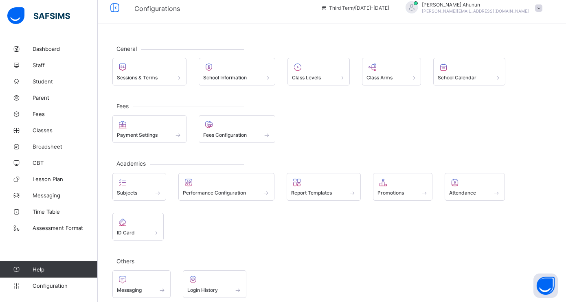
scroll to position [0, 0]
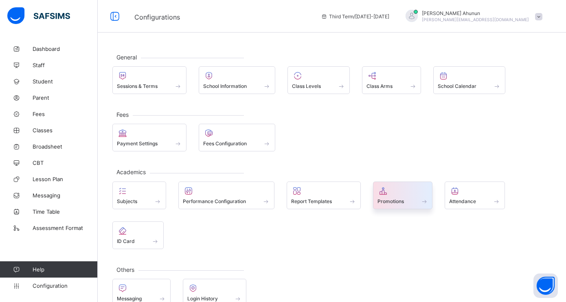
click at [394, 196] on span at bounding box center [403, 197] width 51 height 2
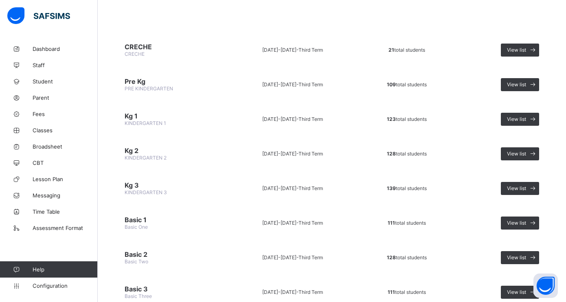
scroll to position [71, 0]
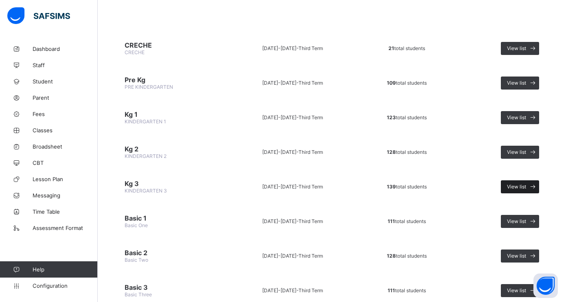
click at [512, 184] on span "View list" at bounding box center [516, 187] width 19 height 6
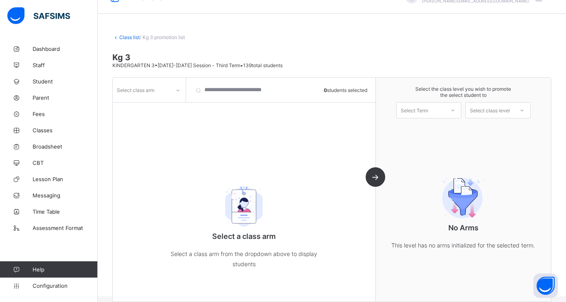
scroll to position [29, 0]
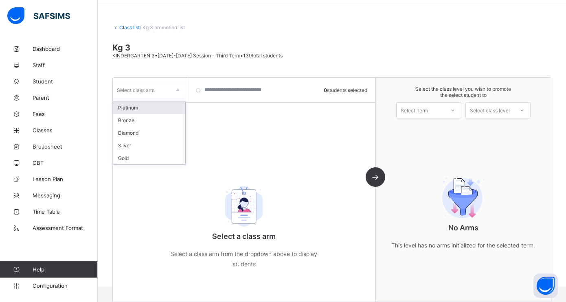
click at [178, 90] on icon at bounding box center [178, 90] width 5 height 8
click at [178, 70] on div "Class list / Kg 3 promotion list Kg 3 KINDERGARTEN 3 • [DATE]-[DATE] Session - …" at bounding box center [332, 149] width 468 height 275
click at [181, 92] on div at bounding box center [178, 90] width 14 height 13
click at [136, 108] on div "Platinum" at bounding box center [149, 107] width 72 height 13
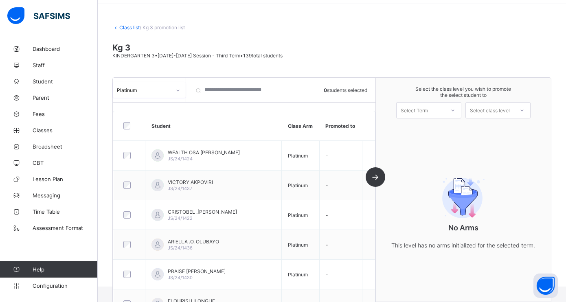
click at [448, 106] on div at bounding box center [453, 110] width 15 height 14
click at [438, 128] on div "First Term [DATE]-[DATE]" at bounding box center [429, 131] width 64 height 19
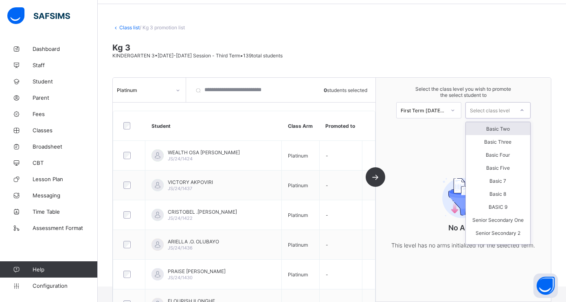
click at [506, 109] on div "Select class level" at bounding box center [490, 110] width 40 height 16
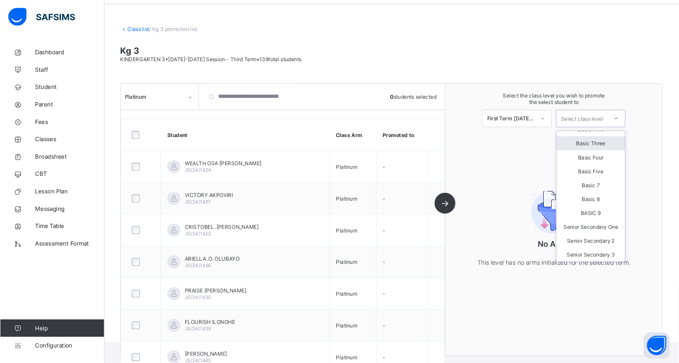
scroll to position [0, 0]
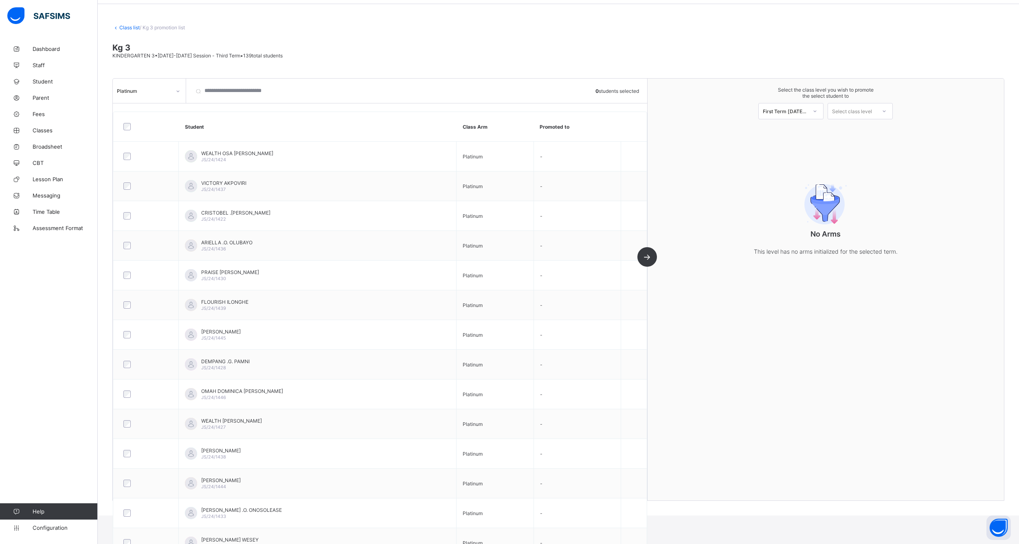
click at [566, 172] on div "No Arms This level has no arms initialized for the selected term." at bounding box center [825, 217] width 163 height 112
click at [180, 92] on icon at bounding box center [178, 91] width 5 height 8
click at [160, 138] on div "Diamond" at bounding box center [149, 134] width 72 height 13
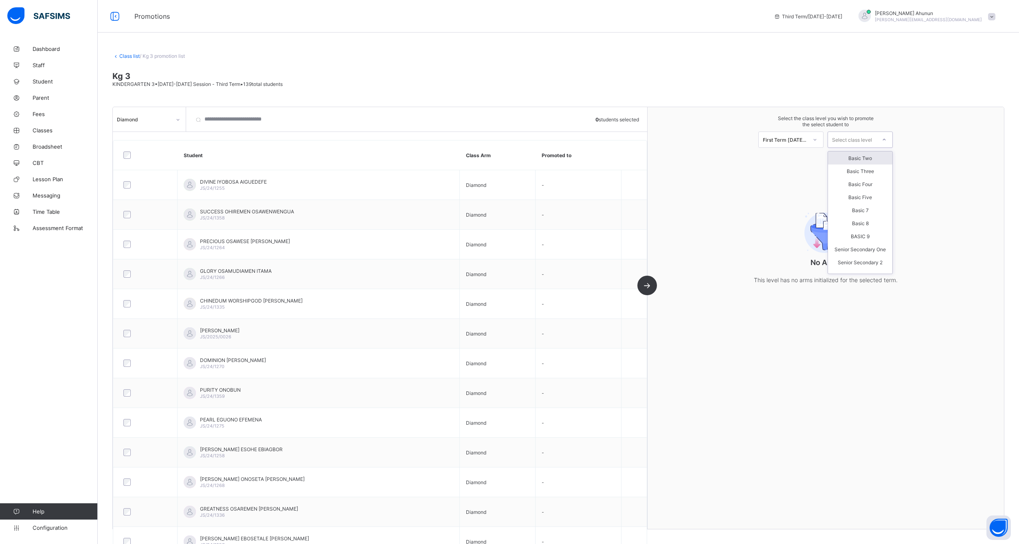
click at [566, 137] on div "Select class level" at bounding box center [852, 140] width 40 height 16
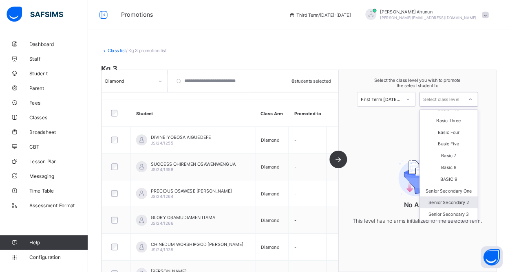
scroll to position [8, 0]
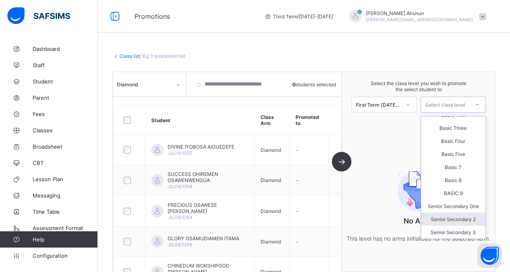
click at [407, 108] on icon at bounding box center [407, 105] width 5 height 8
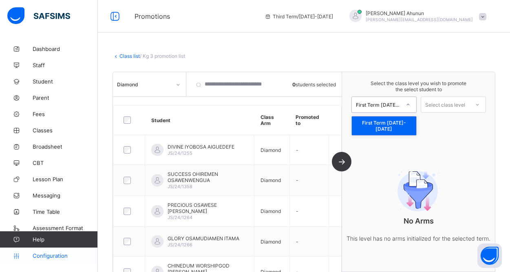
click at [55, 259] on link "Configuration" at bounding box center [48, 256] width 97 height 16
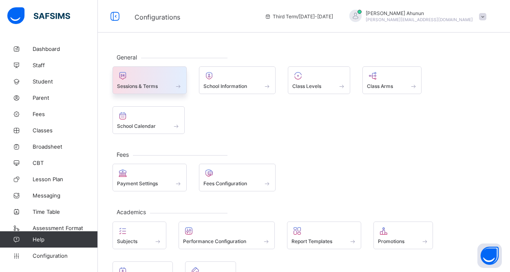
click at [143, 83] on span "Sessions & Terms" at bounding box center [137, 86] width 41 height 6
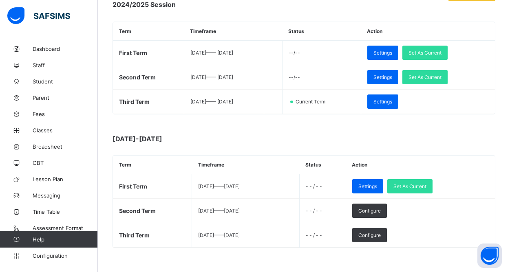
scroll to position [133, 0]
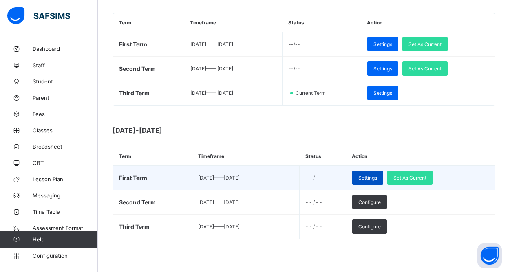
click at [377, 175] on span "Settings" at bounding box center [367, 178] width 19 height 6
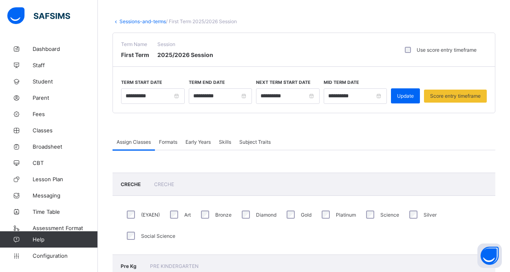
scroll to position [33, 0]
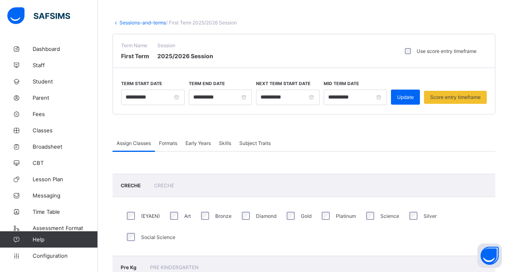
click at [171, 143] on span "Formats" at bounding box center [168, 143] width 18 height 6
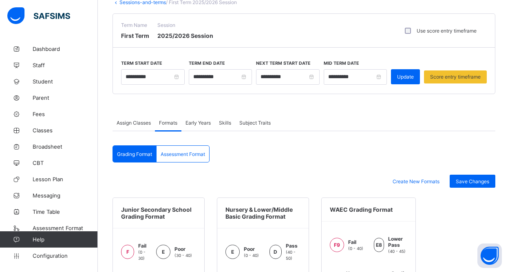
scroll to position [35, 0]
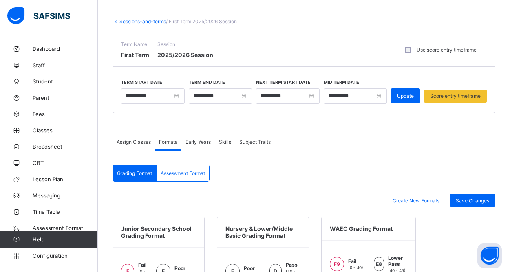
click at [196, 143] on span "Early Years" at bounding box center [197, 142] width 25 height 6
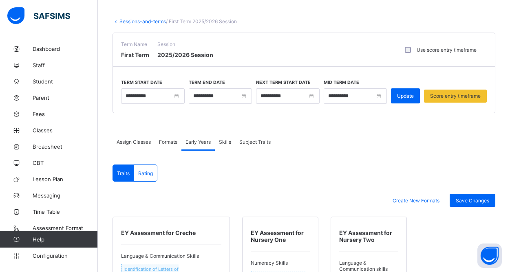
click at [222, 144] on span "Skills" at bounding box center [225, 142] width 12 height 6
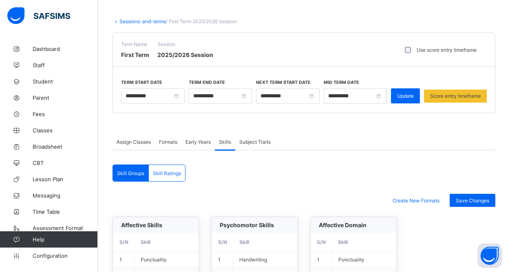
click at [164, 144] on span "Formats" at bounding box center [168, 142] width 18 height 6
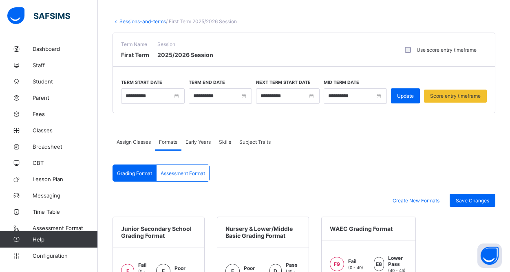
click at [184, 173] on span "Assessment Format" at bounding box center [183, 173] width 44 height 6
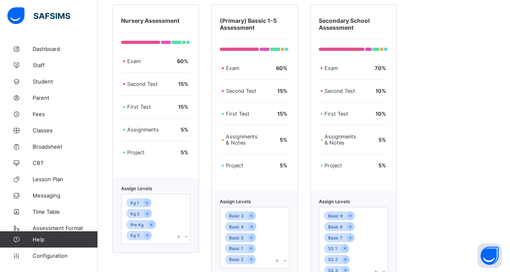
scroll to position [0, 0]
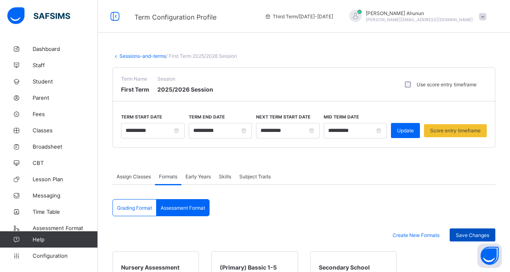
click at [471, 237] on span "Save Changes" at bounding box center [471, 235] width 33 height 6
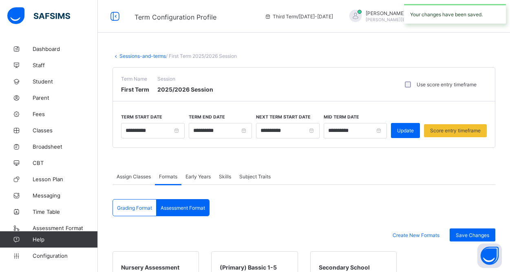
click at [122, 176] on span "Assign Classes" at bounding box center [134, 177] width 34 height 6
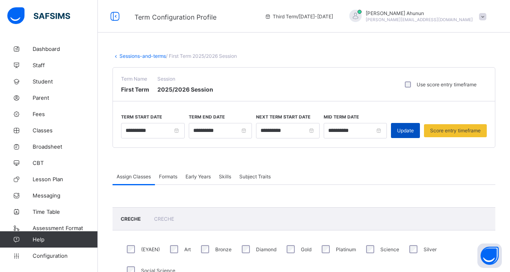
click at [403, 130] on span "Update" at bounding box center [405, 131] width 17 height 6
click at [149, 55] on link "Sessions-and-terms" at bounding box center [142, 56] width 46 height 6
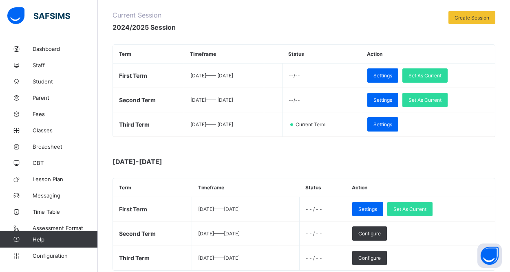
scroll to position [102, 0]
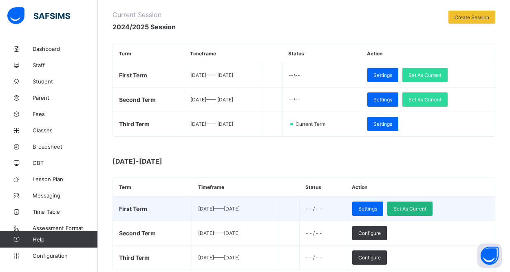
click at [421, 207] on span "Set As Current" at bounding box center [409, 209] width 33 height 6
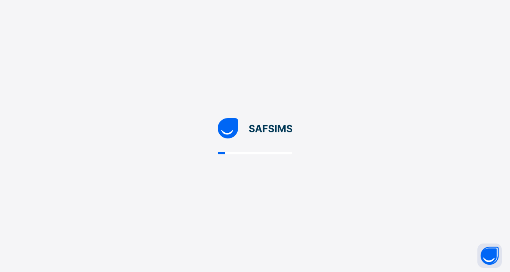
scroll to position [0, 0]
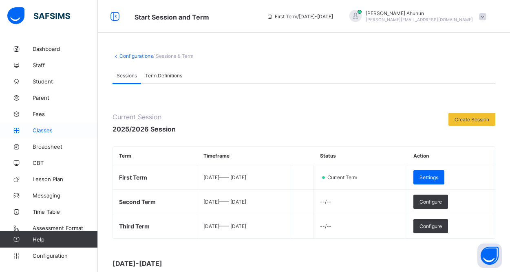
click at [42, 128] on span "Classes" at bounding box center [65, 130] width 65 height 7
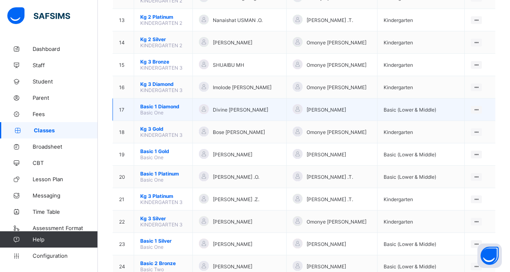
scroll to position [377, 0]
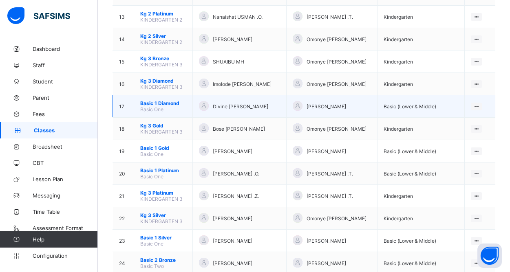
click at [172, 103] on span "Basic 1 Diamond" at bounding box center [163, 103] width 46 height 6
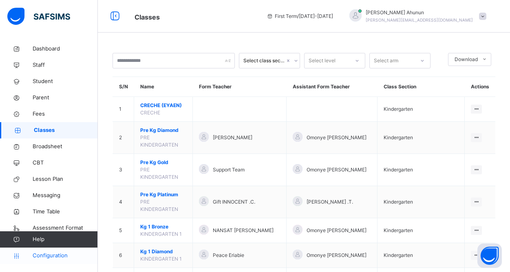
click at [54, 257] on span "Configuration" at bounding box center [65, 256] width 65 height 8
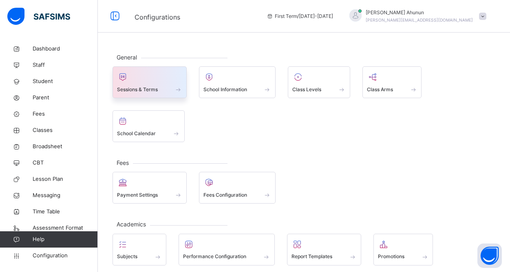
click at [162, 90] on div "Sessions & Terms" at bounding box center [149, 89] width 65 height 9
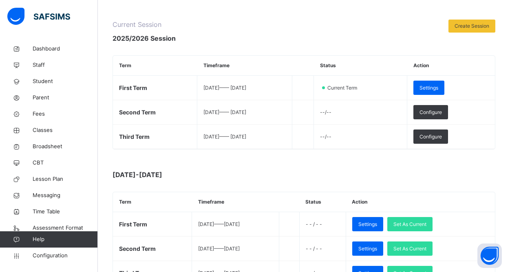
scroll to position [141, 0]
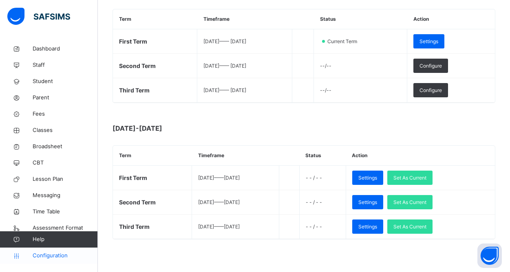
click at [40, 256] on span "Configuration" at bounding box center [65, 256] width 65 height 8
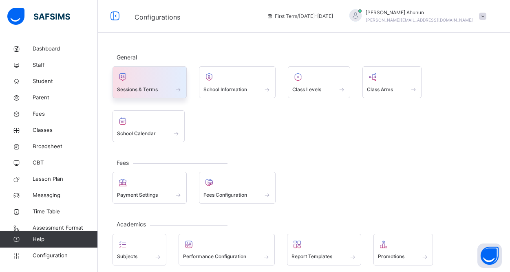
click at [149, 88] on span "Sessions & Terms" at bounding box center [137, 89] width 41 height 7
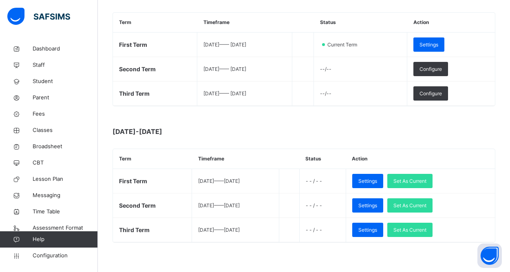
scroll to position [141, 0]
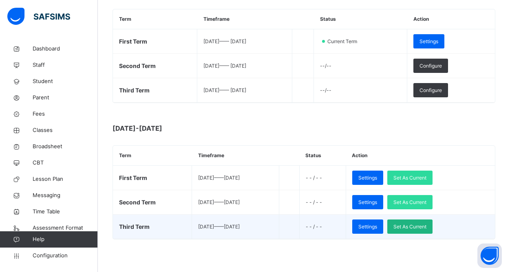
click at [420, 229] on span "Set As Current" at bounding box center [409, 226] width 33 height 7
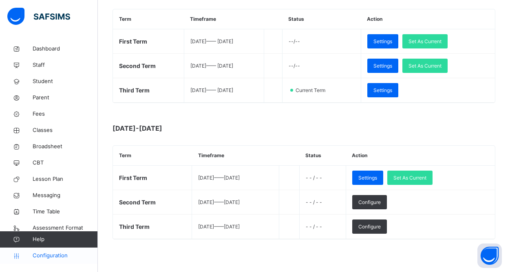
click at [55, 257] on span "Configuration" at bounding box center [65, 256] width 65 height 8
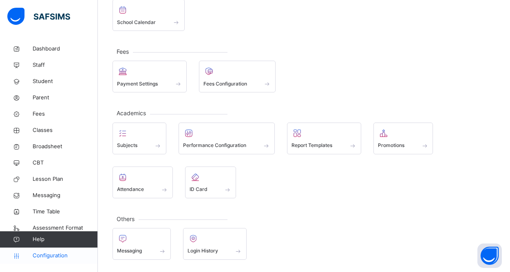
scroll to position [111, 0]
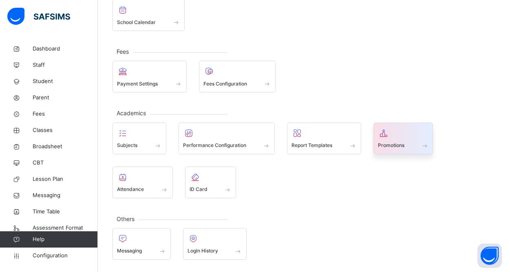
click at [398, 141] on div "Promotions" at bounding box center [403, 145] width 51 height 9
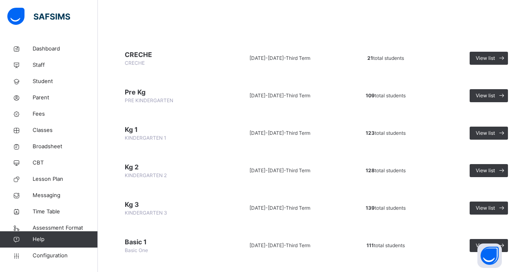
scroll to position [65, 0]
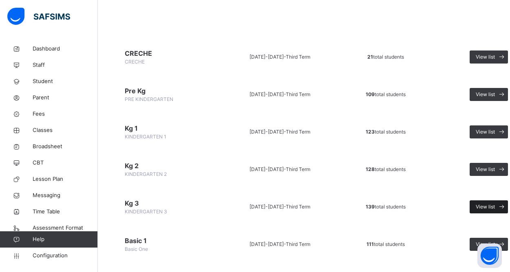
click at [488, 207] on span "View list" at bounding box center [484, 206] width 19 height 7
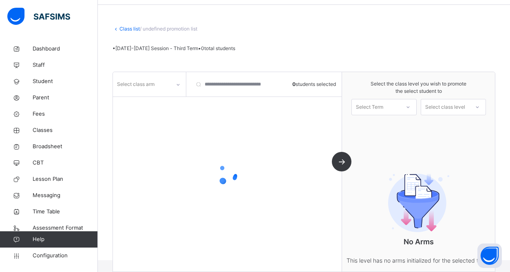
scroll to position [37, 0]
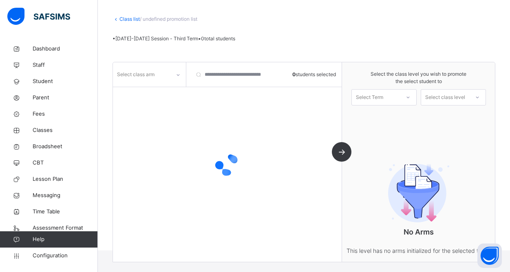
click at [390, 92] on div "Select Term" at bounding box center [376, 97] width 48 height 13
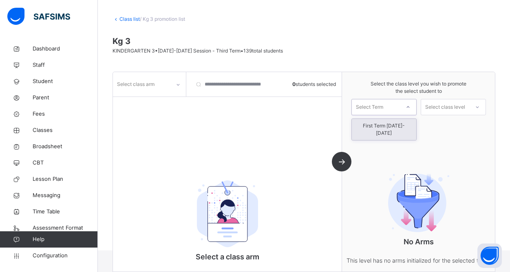
click at [385, 121] on div "First Term [DATE]-[DATE]" at bounding box center [384, 129] width 64 height 21
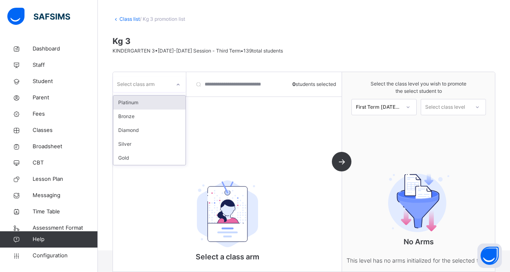
click at [182, 82] on div at bounding box center [178, 84] width 14 height 13
click at [157, 104] on div "Platinum" at bounding box center [149, 103] width 72 height 14
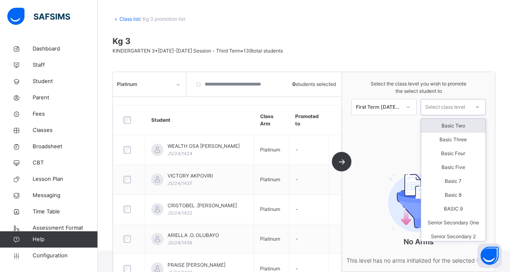
click at [456, 106] on div "Select class level" at bounding box center [445, 107] width 40 height 16
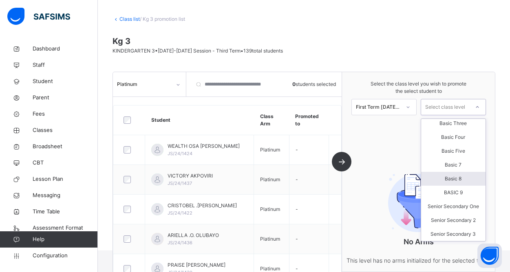
scroll to position [0, 0]
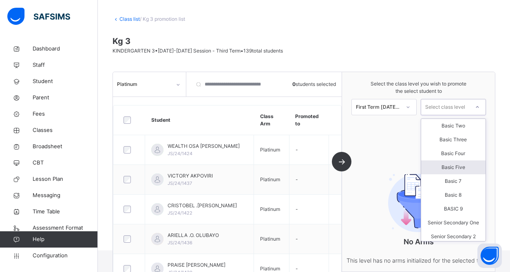
click at [130, 22] on link "Class list" at bounding box center [129, 19] width 20 height 6
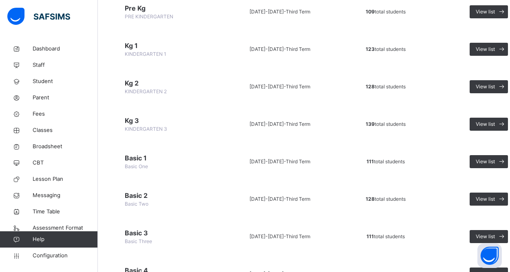
scroll to position [150, 0]
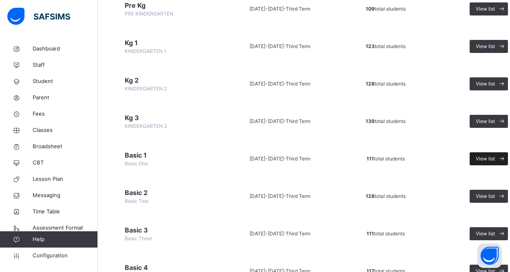
click at [477, 159] on span "View list" at bounding box center [484, 158] width 19 height 7
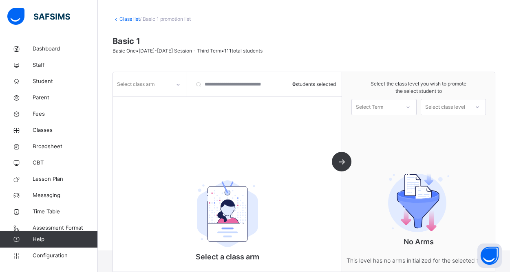
scroll to position [75, 0]
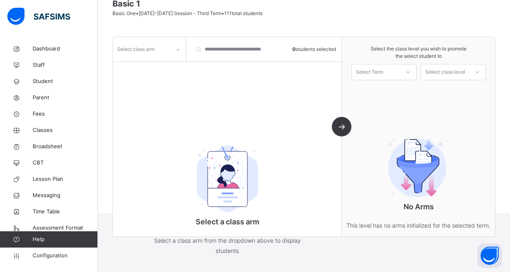
click at [178, 47] on icon at bounding box center [178, 50] width 5 height 8
click at [153, 71] on div "Silver" at bounding box center [149, 68] width 72 height 14
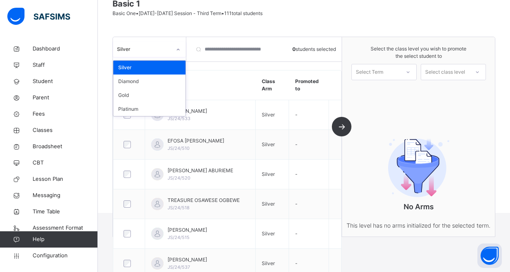
click at [179, 48] on icon at bounding box center [178, 50] width 5 height 8
click at [142, 66] on div "Silver" at bounding box center [149, 68] width 72 height 14
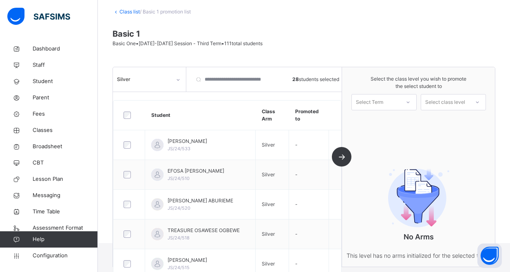
scroll to position [42, 0]
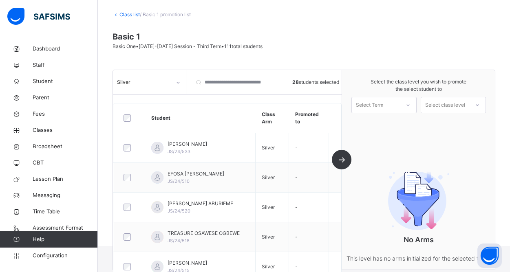
click at [405, 106] on icon at bounding box center [407, 105] width 5 height 8
click at [391, 121] on div "First Term [DATE]-[DATE]" at bounding box center [384, 127] width 64 height 21
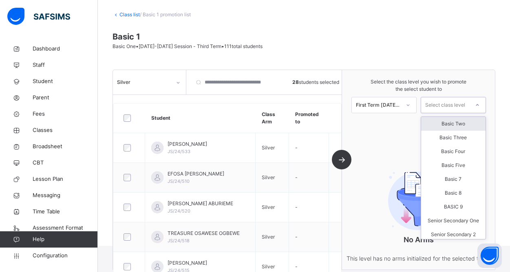
click at [458, 103] on div "Select class level" at bounding box center [445, 105] width 40 height 16
click at [453, 124] on div "Basic Two" at bounding box center [453, 124] width 64 height 14
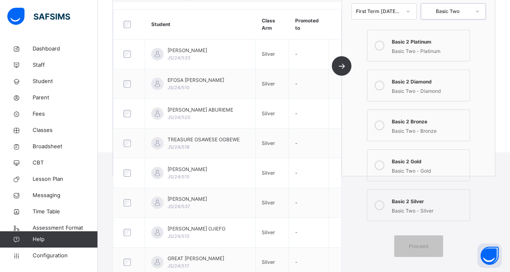
scroll to position [137, 0]
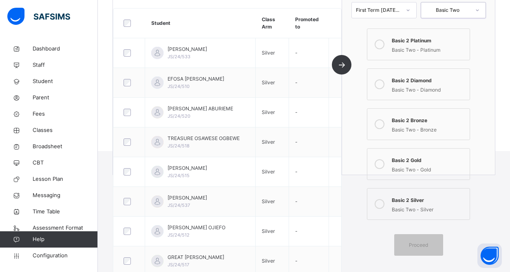
click at [379, 202] on icon at bounding box center [379, 204] width 10 height 10
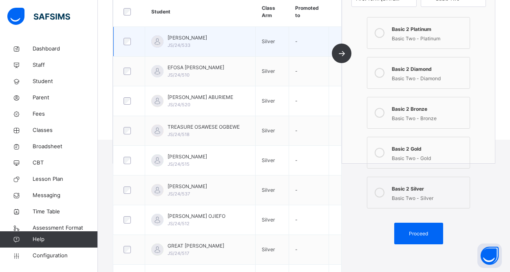
scroll to position [151, 0]
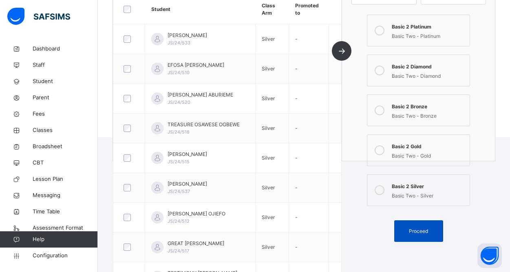
click at [419, 235] on div "Proceed" at bounding box center [418, 231] width 49 height 22
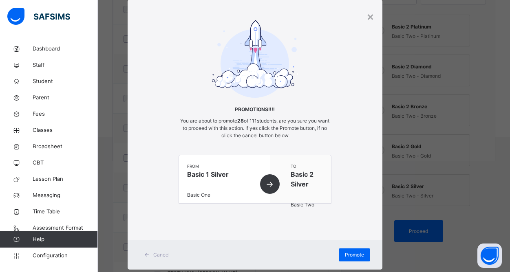
scroll to position [23, 0]
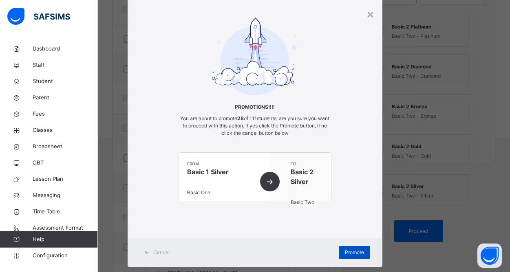
click at [347, 251] on span "Promote" at bounding box center [354, 252] width 19 height 7
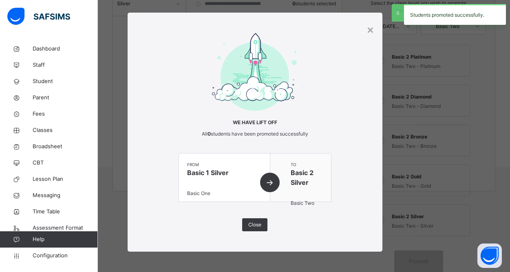
scroll to position [151, 0]
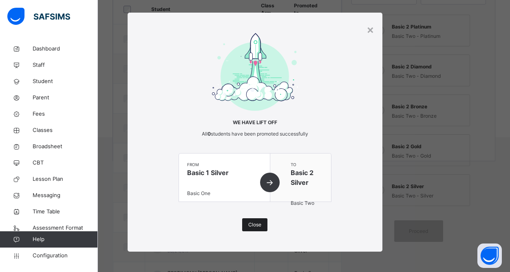
click at [258, 226] on span "Close" at bounding box center [254, 224] width 13 height 7
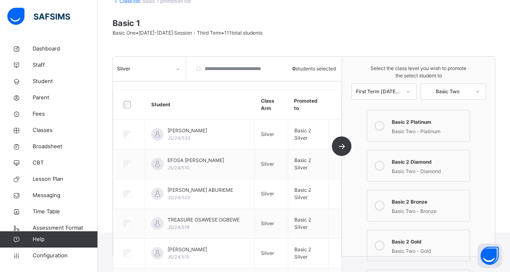
scroll to position [51, 0]
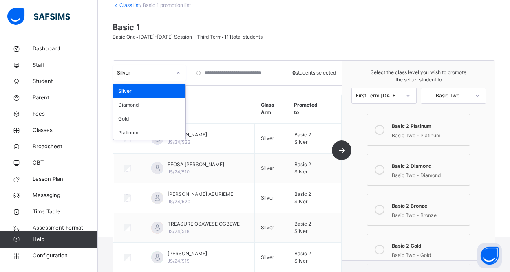
click at [177, 73] on icon at bounding box center [178, 74] width 3 height 2
click at [143, 102] on div "Diamond" at bounding box center [149, 105] width 72 height 14
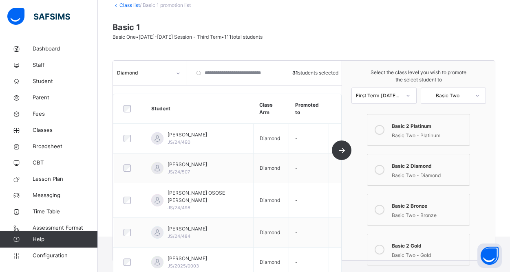
click at [382, 170] on icon at bounding box center [379, 170] width 10 height 10
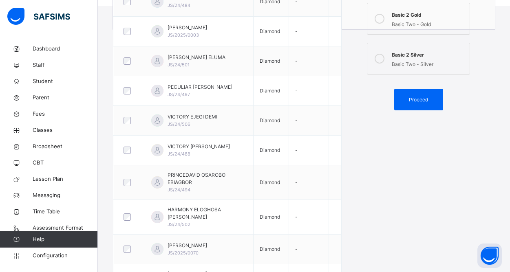
scroll to position [299, 0]
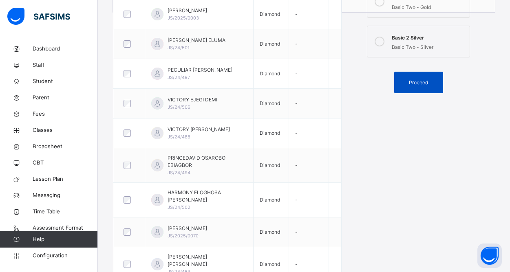
click at [415, 82] on span "Proceed" at bounding box center [418, 82] width 19 height 7
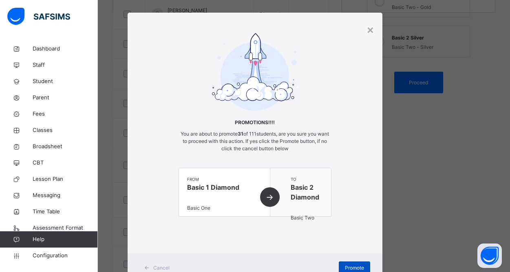
click at [356, 266] on span "Promote" at bounding box center [354, 267] width 19 height 7
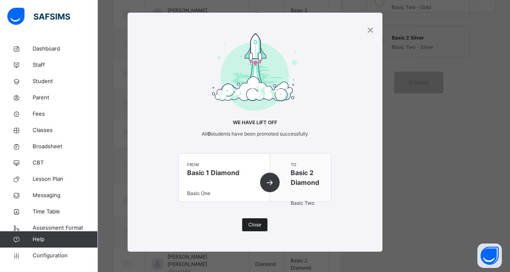
click at [251, 226] on span "Close" at bounding box center [254, 224] width 13 height 7
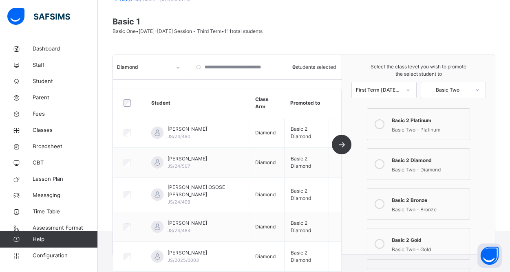
scroll to position [0, 0]
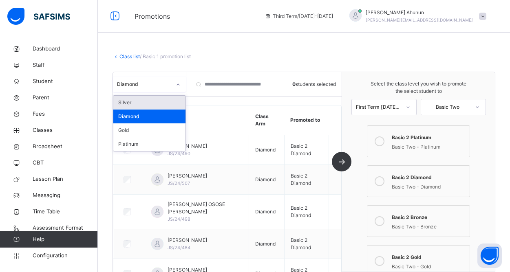
click at [180, 85] on icon at bounding box center [178, 85] width 5 height 8
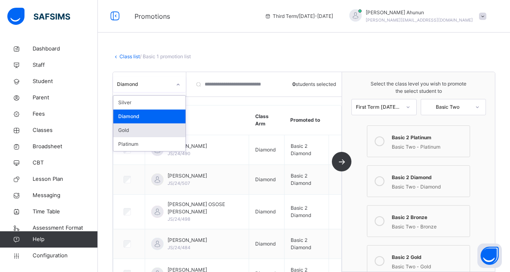
click at [142, 132] on div "Gold" at bounding box center [149, 130] width 72 height 14
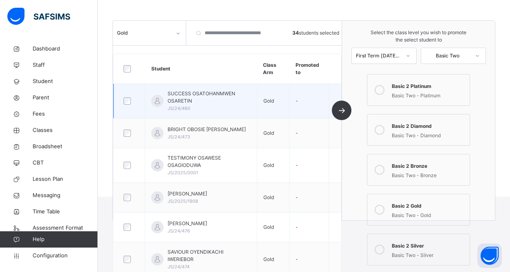
scroll to position [95, 0]
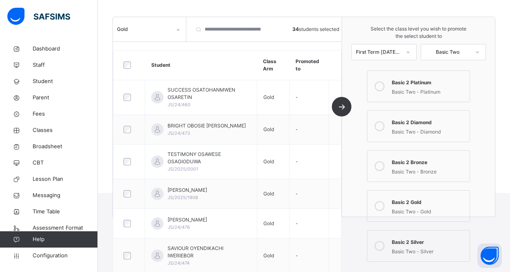
click at [379, 205] on icon at bounding box center [379, 206] width 10 height 10
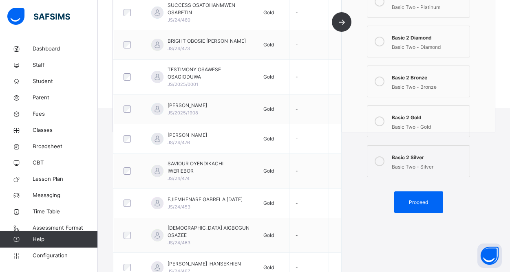
scroll to position [185, 0]
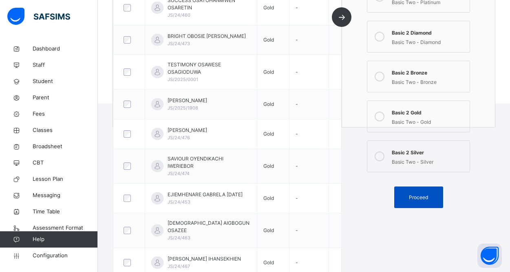
click at [417, 196] on span "Proceed" at bounding box center [418, 197] width 19 height 7
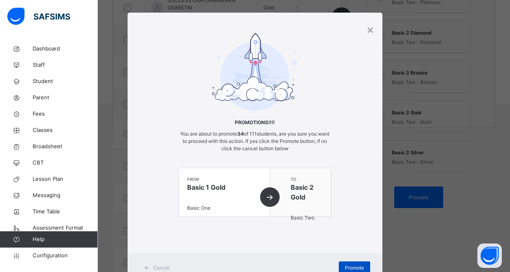
click at [350, 269] on span "Promote" at bounding box center [354, 267] width 19 height 7
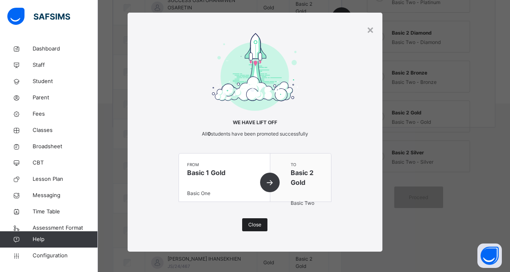
click at [253, 226] on span "Close" at bounding box center [254, 224] width 13 height 7
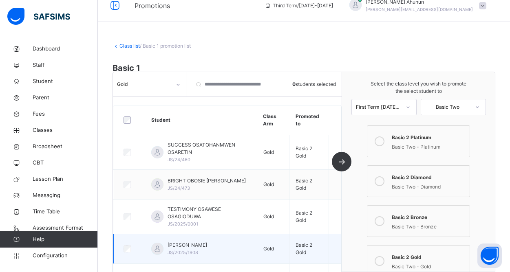
scroll to position [0, 0]
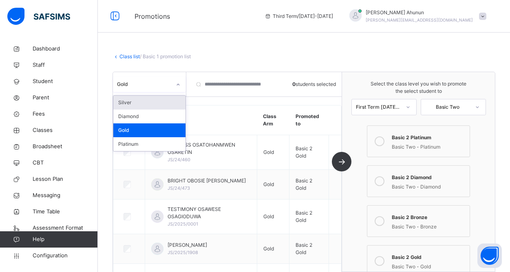
click at [177, 85] on icon at bounding box center [178, 85] width 5 height 8
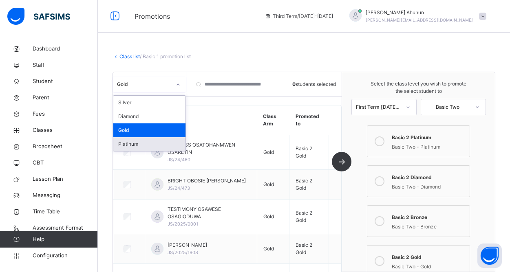
click at [148, 143] on div "Platinum" at bounding box center [149, 144] width 72 height 14
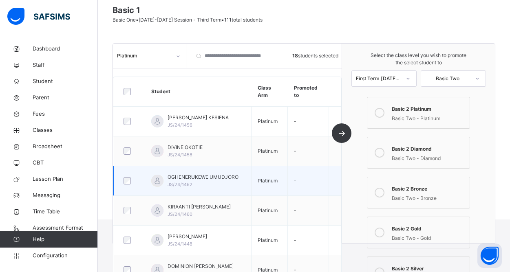
scroll to position [72, 0]
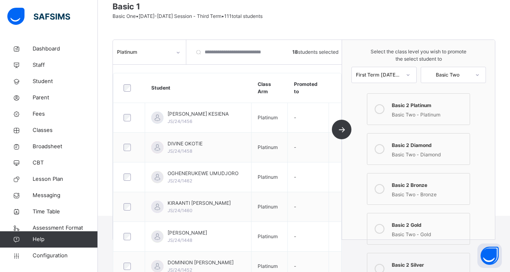
click at [380, 107] on icon at bounding box center [379, 109] width 10 height 10
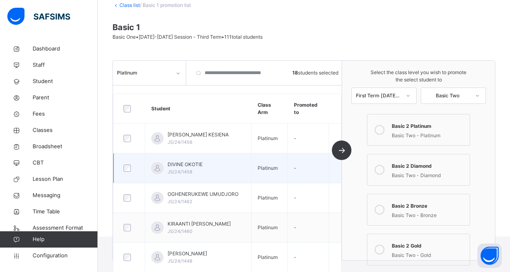
scroll to position [0, 0]
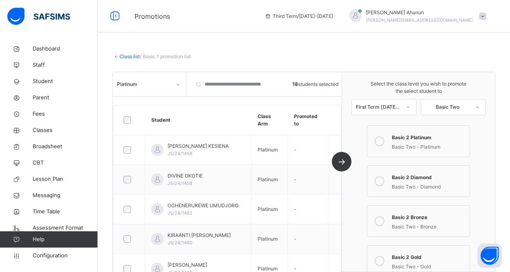
click at [178, 85] on icon at bounding box center [178, 85] width 3 height 2
click at [246, 42] on div "Class list / Basic 1 promotion list Basic 1 Basic One • [DATE]-[DATE] Session -…" at bounding box center [304, 164] width 412 height 247
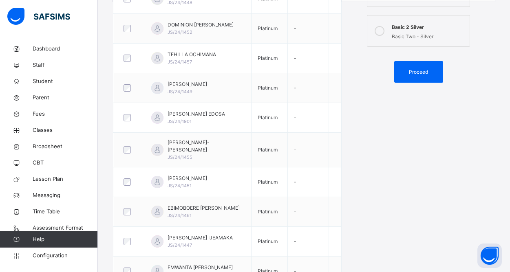
scroll to position [322, 0]
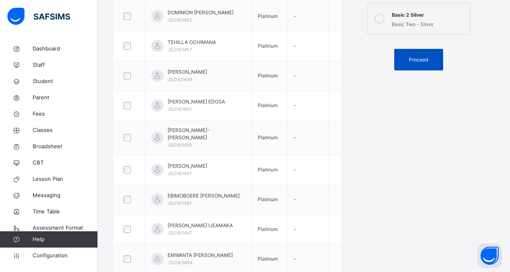
click at [416, 64] on div "Proceed" at bounding box center [418, 60] width 49 height 22
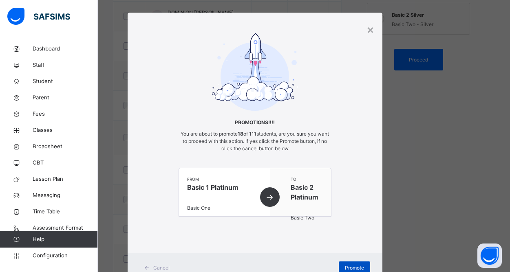
click at [350, 263] on div "Promote" at bounding box center [354, 268] width 31 height 13
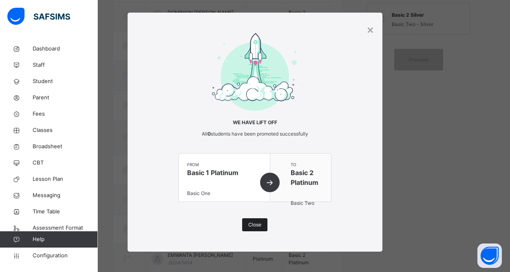
click at [255, 222] on span "Close" at bounding box center [254, 224] width 13 height 7
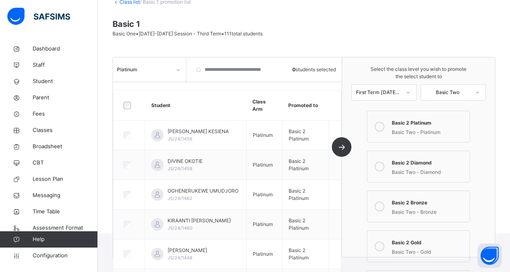
scroll to position [0, 0]
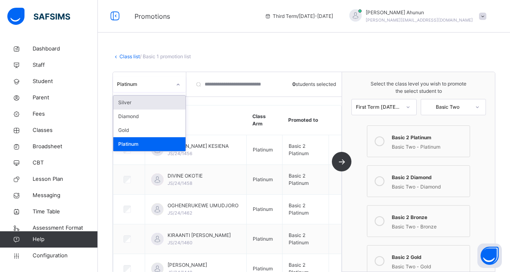
click at [177, 85] on icon at bounding box center [178, 85] width 5 height 8
click at [238, 55] on div "Class list / Basic 1 promotion list" at bounding box center [303, 56] width 383 height 7
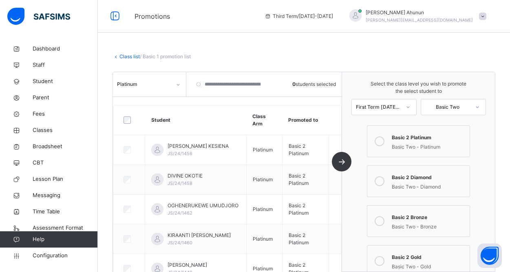
click at [123, 55] on link "Class list" at bounding box center [129, 56] width 20 height 6
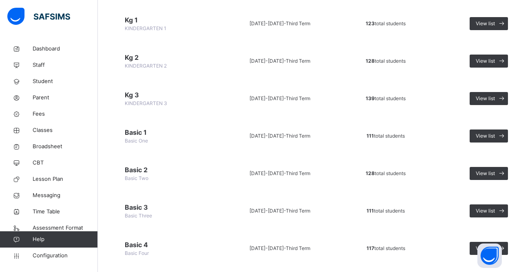
scroll to position [173, 0]
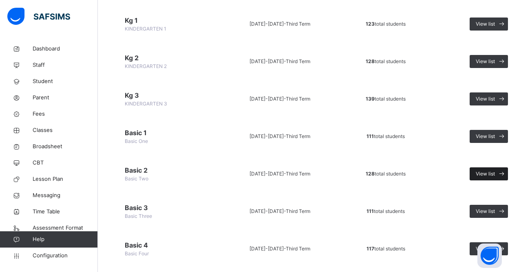
click at [484, 171] on span "View list" at bounding box center [484, 173] width 19 height 7
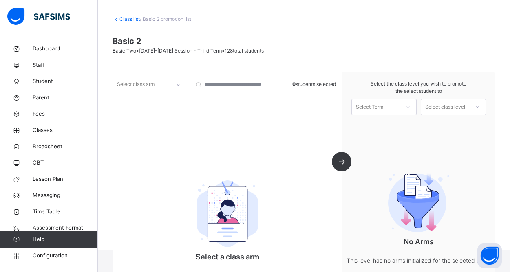
scroll to position [75, 0]
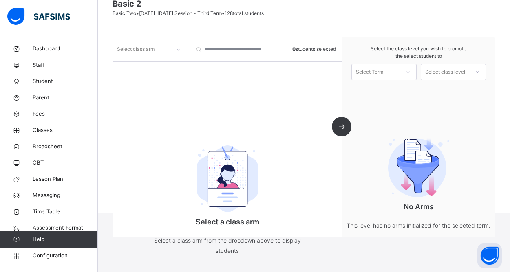
click at [180, 51] on icon at bounding box center [178, 50] width 5 height 8
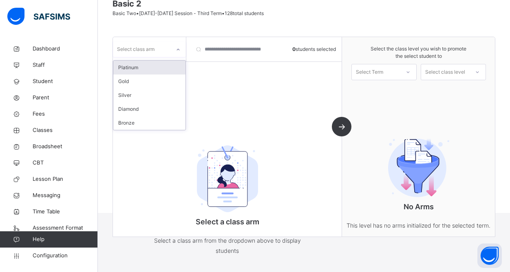
click at [138, 70] on div "Platinum" at bounding box center [149, 68] width 72 height 14
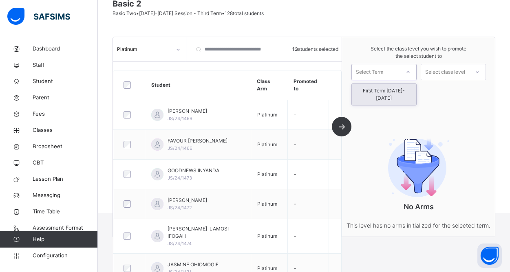
click at [372, 66] on div "Select Term" at bounding box center [369, 72] width 27 height 16
click at [374, 88] on div "First Term [DATE]-[DATE]" at bounding box center [384, 94] width 64 height 21
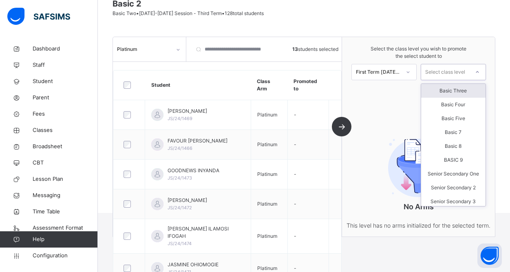
click at [455, 73] on div "Select class level" at bounding box center [445, 72] width 40 height 16
click at [460, 90] on div "Basic Three" at bounding box center [453, 88] width 64 height 14
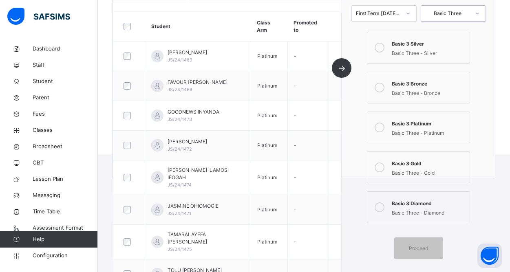
scroll to position [137, 0]
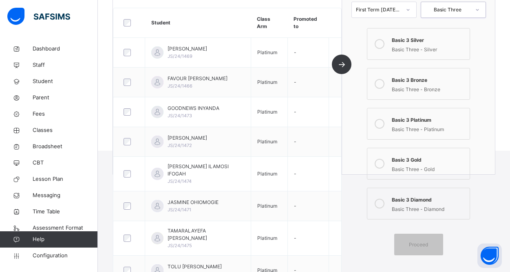
click at [381, 123] on icon at bounding box center [379, 124] width 10 height 10
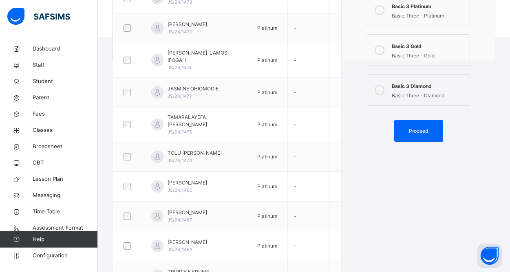
scroll to position [291, 0]
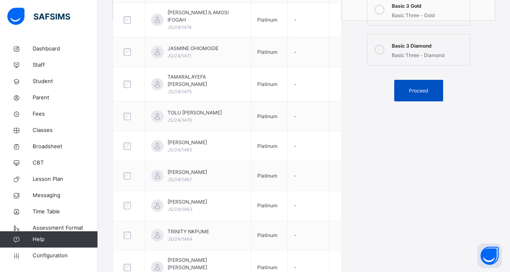
click at [408, 96] on div "Proceed" at bounding box center [418, 91] width 49 height 22
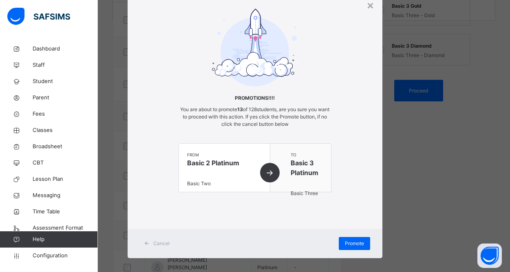
scroll to position [35, 0]
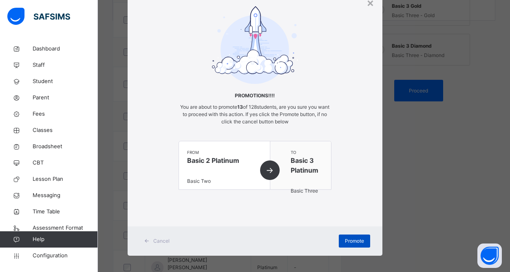
click at [352, 238] on span "Promote" at bounding box center [354, 240] width 19 height 7
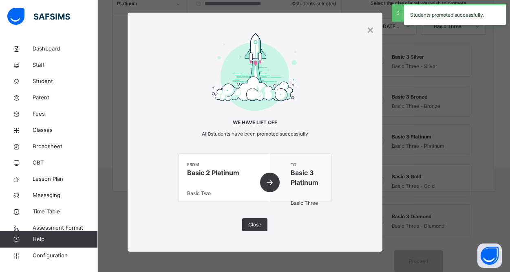
scroll to position [291, 0]
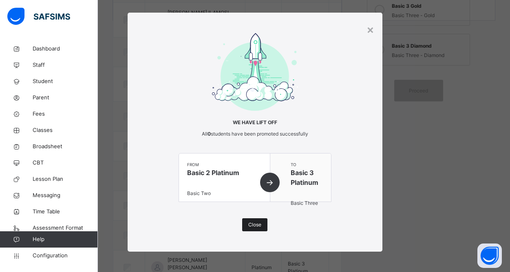
click at [255, 224] on span "Close" at bounding box center [254, 224] width 13 height 7
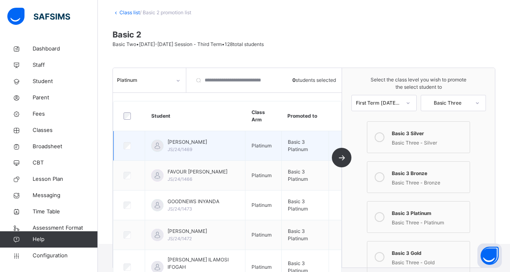
scroll to position [47, 0]
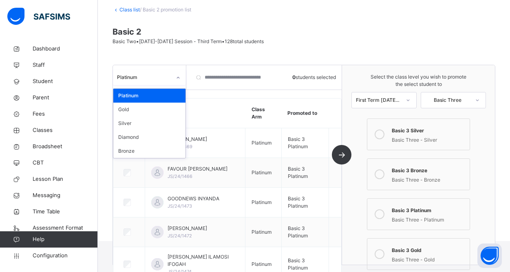
click at [176, 77] on icon at bounding box center [178, 78] width 5 height 8
click at [132, 108] on div "Gold" at bounding box center [149, 110] width 72 height 14
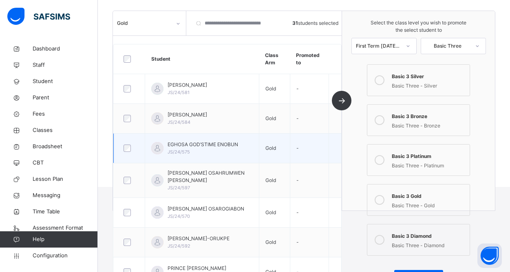
scroll to position [107, 0]
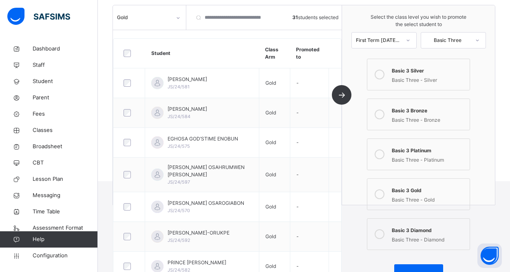
click at [379, 194] on icon at bounding box center [379, 194] width 10 height 10
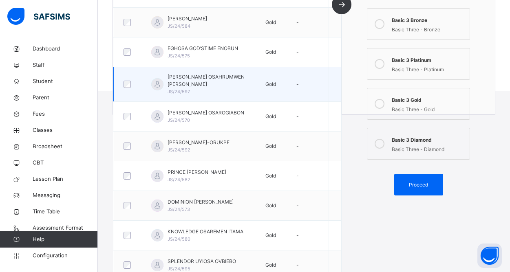
scroll to position [219, 0]
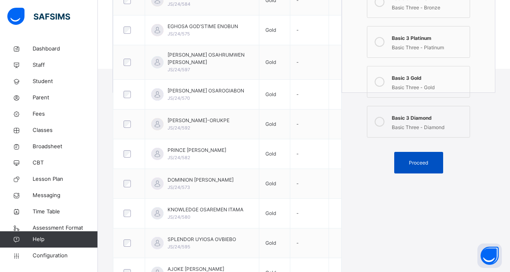
click at [411, 168] on div "Proceed" at bounding box center [418, 163] width 49 height 22
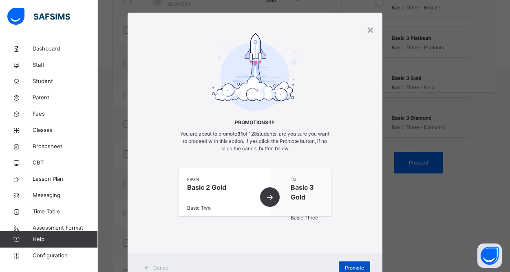
click at [345, 264] on span "Promote" at bounding box center [354, 267] width 19 height 7
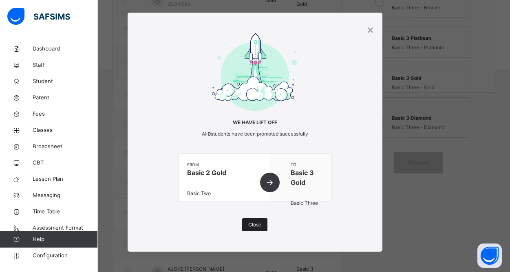
click at [258, 223] on span "Close" at bounding box center [254, 224] width 13 height 7
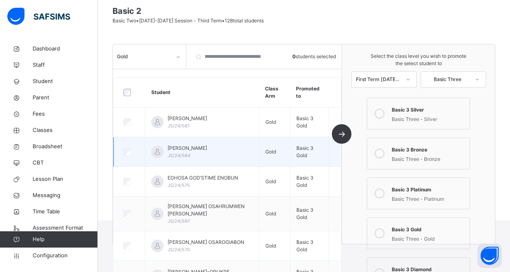
scroll to position [29, 0]
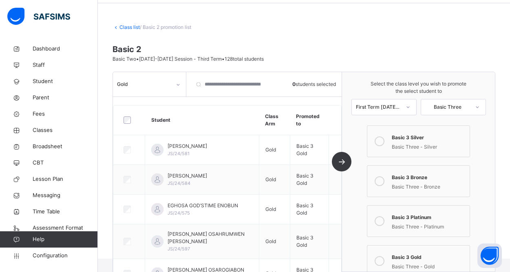
click at [177, 83] on icon at bounding box center [178, 85] width 5 height 8
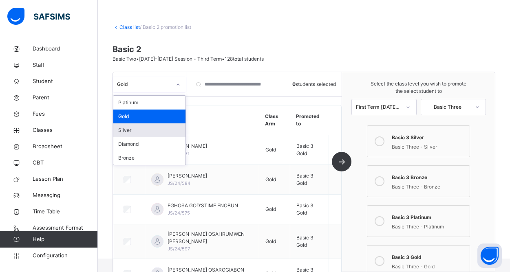
click at [143, 130] on div "Silver" at bounding box center [149, 130] width 72 height 14
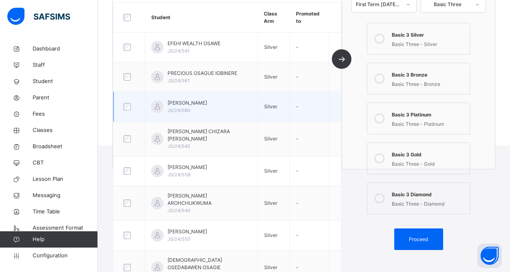
scroll to position [143, 0]
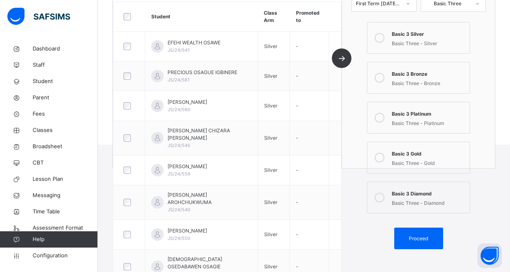
click at [381, 39] on icon at bounding box center [379, 38] width 10 height 10
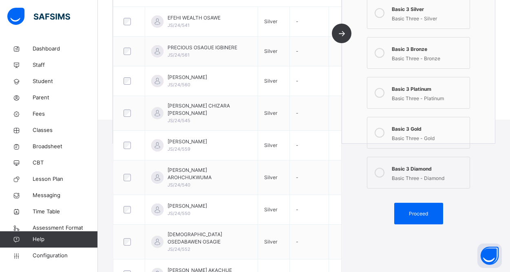
scroll to position [196, 0]
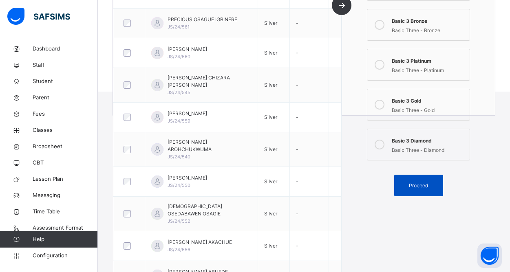
click at [411, 188] on span "Proceed" at bounding box center [418, 185] width 19 height 7
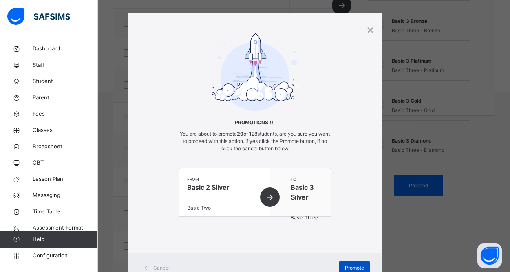
click at [354, 264] on span "Promote" at bounding box center [354, 267] width 19 height 7
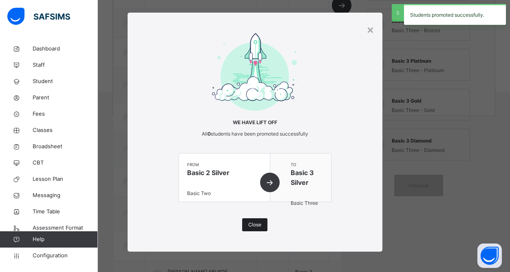
click at [253, 224] on span "Close" at bounding box center [254, 224] width 13 height 7
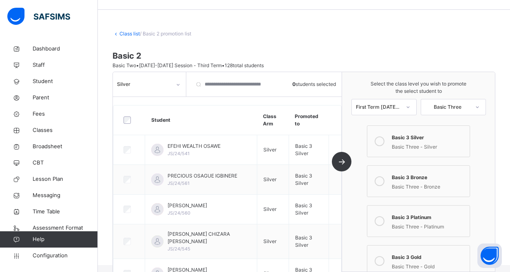
scroll to position [15, 0]
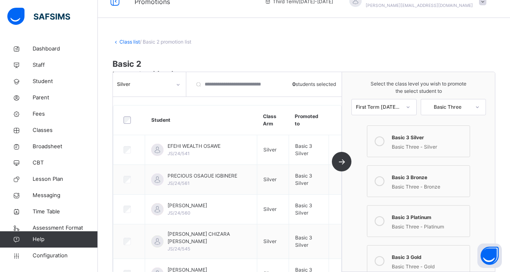
click at [178, 86] on icon at bounding box center [178, 85] width 5 height 8
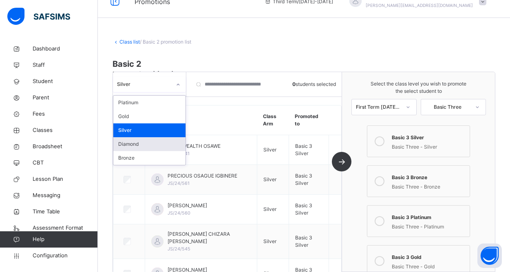
click at [148, 147] on div "Diamond" at bounding box center [149, 144] width 72 height 14
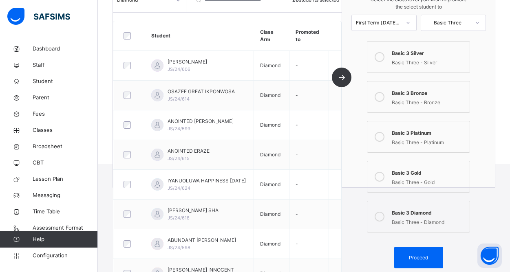
scroll to position [128, 0]
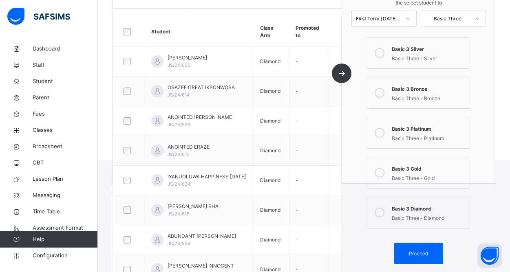
click at [382, 213] on icon at bounding box center [379, 213] width 10 height 10
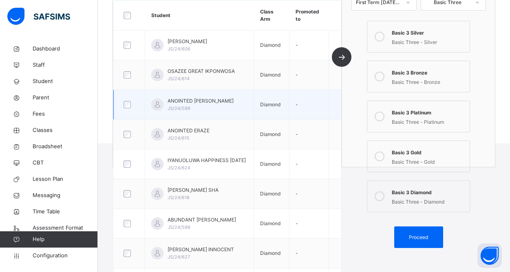
scroll to position [147, 0]
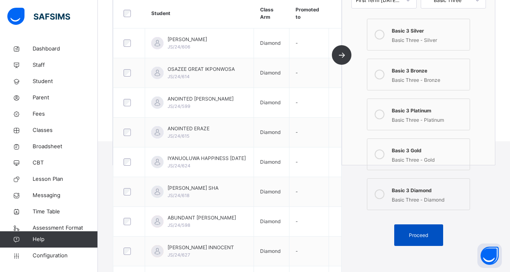
click at [418, 236] on span "Proceed" at bounding box center [418, 235] width 19 height 7
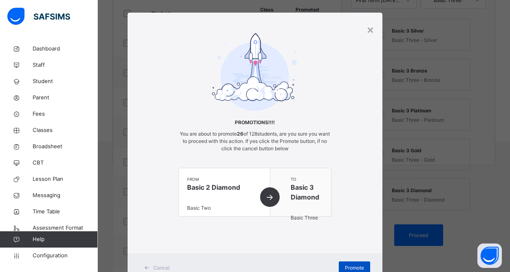
click at [356, 265] on span "Promote" at bounding box center [354, 267] width 19 height 7
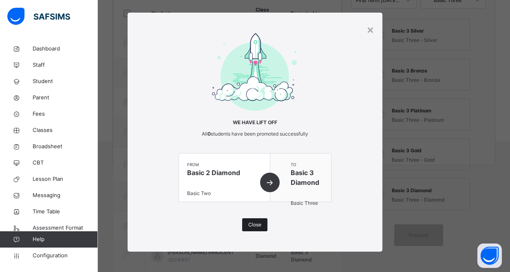
click at [253, 226] on span "Close" at bounding box center [254, 224] width 13 height 7
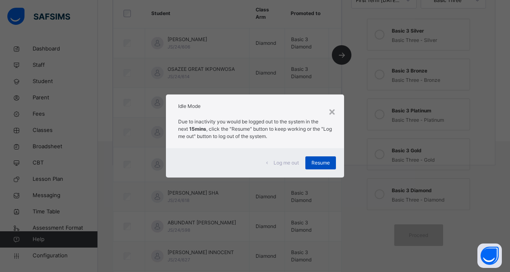
click at [326, 163] on span "Resume" at bounding box center [320, 162] width 18 height 7
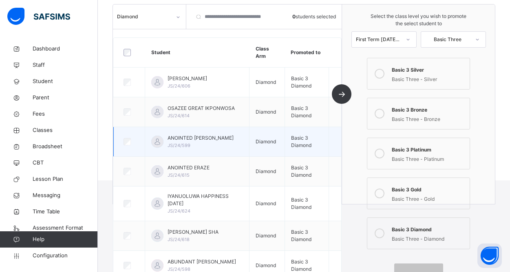
scroll to position [0, 0]
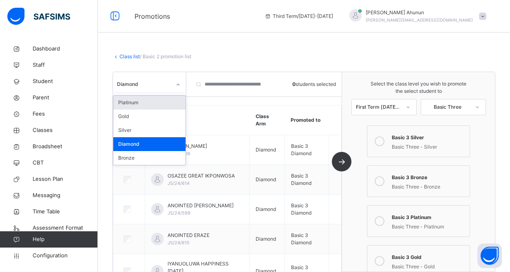
click at [177, 85] on icon at bounding box center [178, 85] width 5 height 8
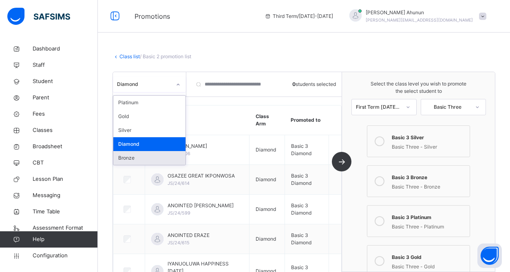
click at [138, 156] on div "Bronze" at bounding box center [149, 158] width 72 height 14
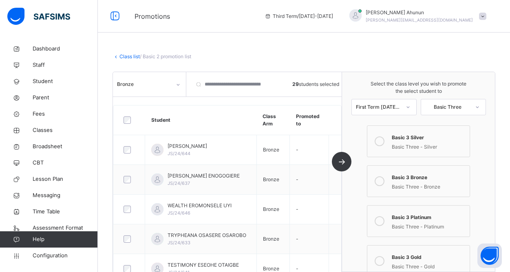
click at [382, 182] on icon at bounding box center [379, 181] width 10 height 10
click at [342, 167] on div "Bronze 29 students selected Student Class Arm Promoted to [PERSON_NAME] [PERSON…" at bounding box center [227, 172] width 229 height 200
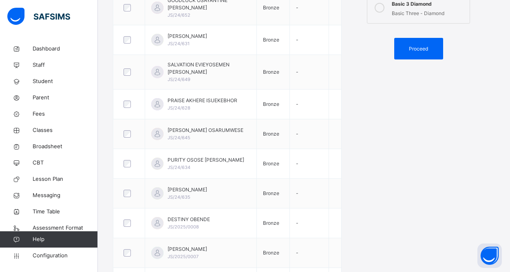
scroll to position [329, 0]
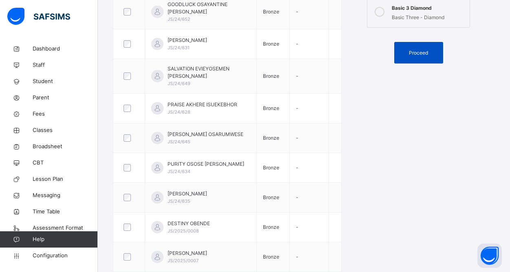
click at [416, 57] on div "Proceed" at bounding box center [418, 53] width 49 height 22
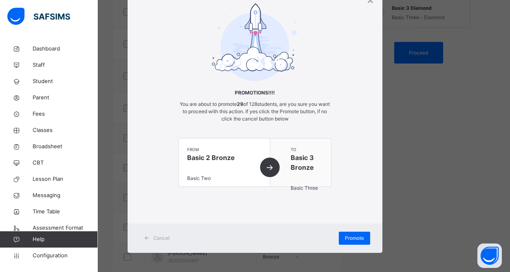
scroll to position [39, 0]
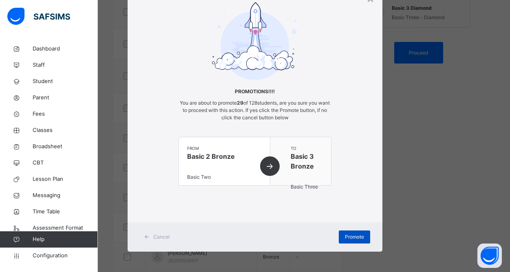
click at [351, 237] on span "Promote" at bounding box center [354, 236] width 19 height 7
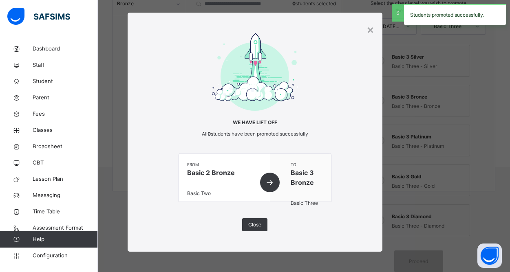
scroll to position [329, 0]
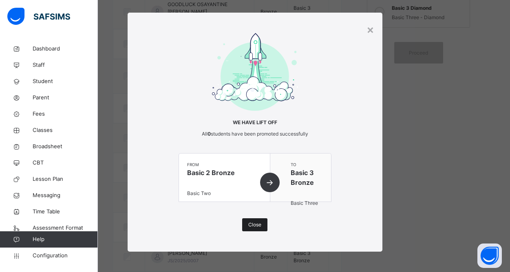
click at [256, 223] on span "Close" at bounding box center [254, 224] width 13 height 7
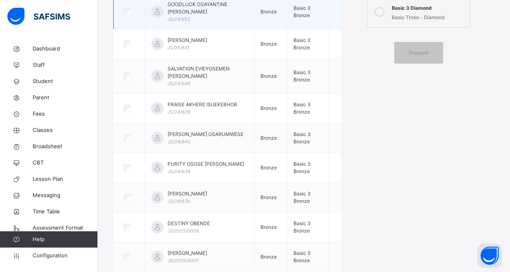
scroll to position [0, 0]
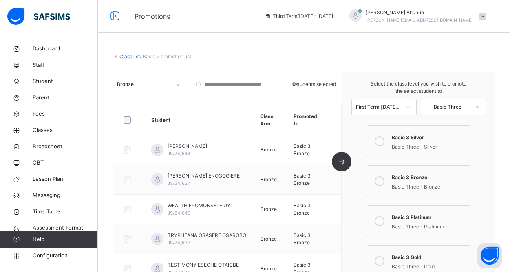
click at [179, 85] on icon at bounding box center [178, 85] width 5 height 8
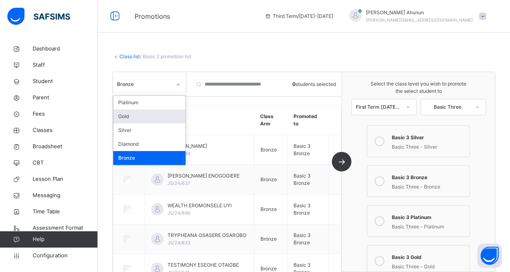
click at [142, 116] on div "Gold" at bounding box center [149, 117] width 72 height 14
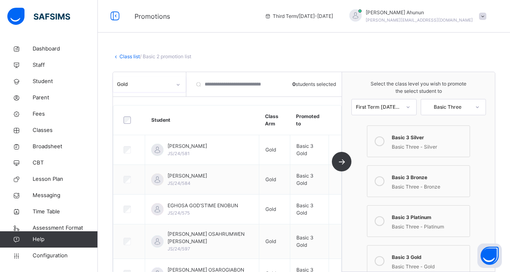
click at [128, 58] on link "Class list" at bounding box center [129, 56] width 20 height 6
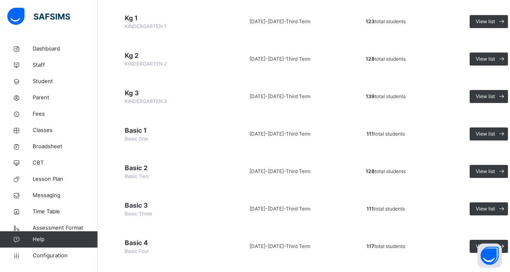
scroll to position [178, 0]
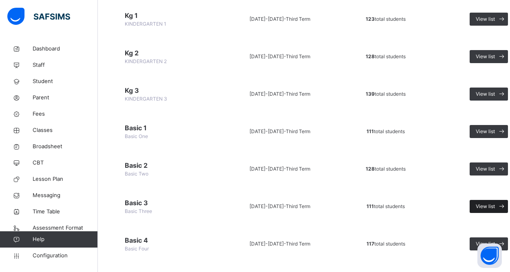
click at [488, 207] on span "View list" at bounding box center [484, 206] width 19 height 7
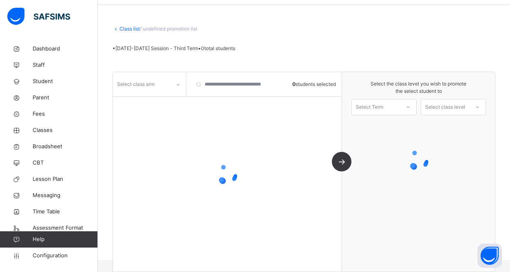
scroll to position [37, 0]
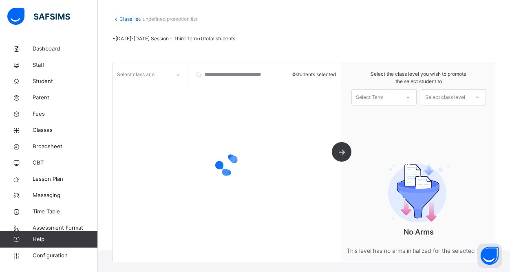
click at [173, 78] on div at bounding box center [178, 74] width 14 height 13
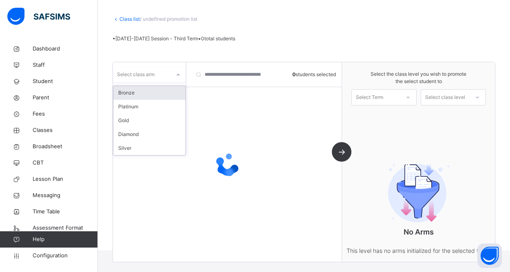
click at [127, 95] on div "Bronze" at bounding box center [149, 93] width 72 height 14
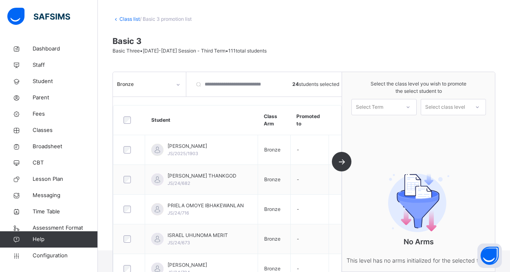
click at [380, 108] on div "Select Term" at bounding box center [369, 107] width 27 height 16
click at [379, 130] on div "First Term [DATE]-[DATE]" at bounding box center [384, 129] width 64 height 21
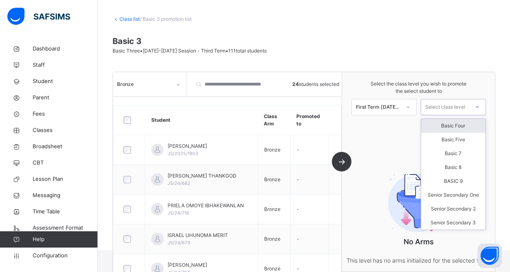
click at [440, 108] on div "Select class level" at bounding box center [445, 107] width 40 height 16
click at [450, 124] on div "Basic Four" at bounding box center [453, 126] width 64 height 14
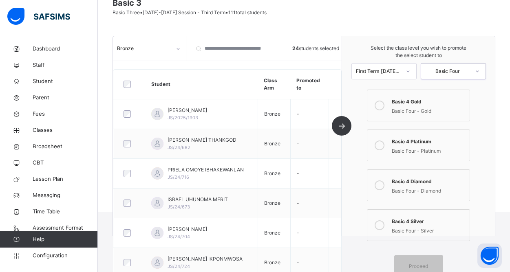
scroll to position [66, 0]
